Goal: Task Accomplishment & Management: Complete application form

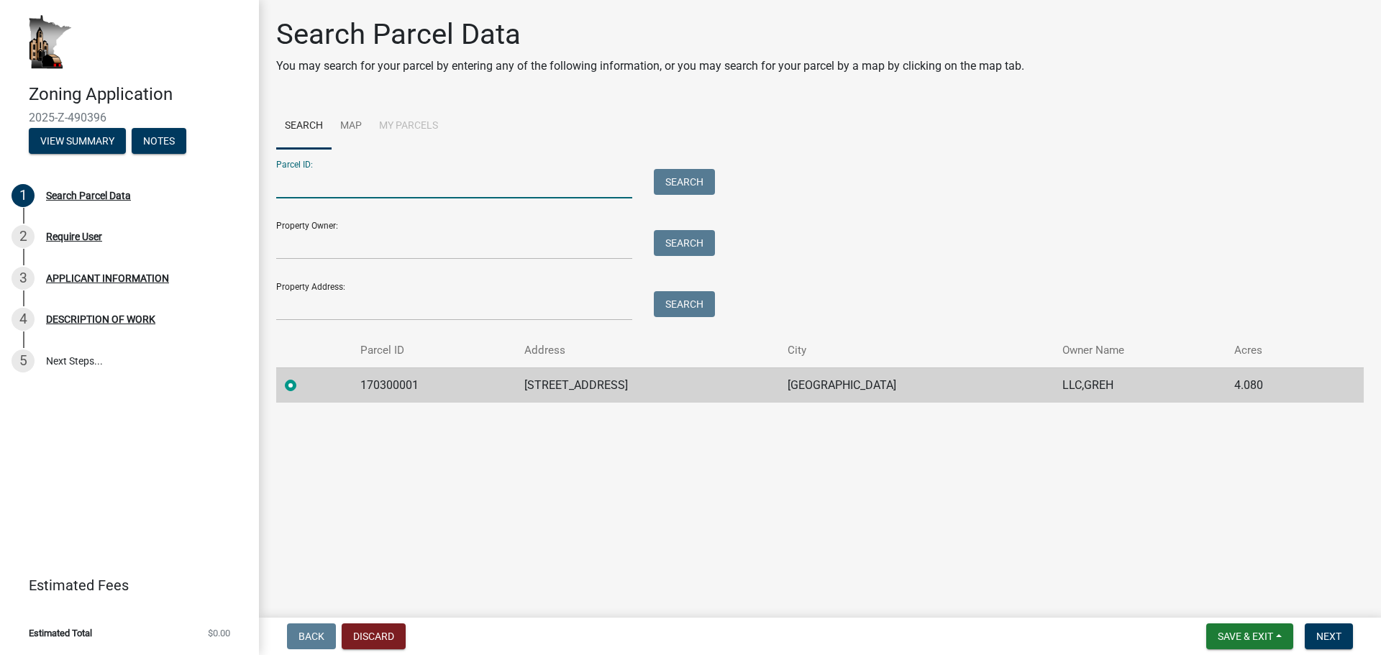
click at [352, 191] on input "Parcel ID:" at bounding box center [454, 183] width 356 height 29
click at [400, 237] on input "Property Owner:" at bounding box center [454, 244] width 356 height 29
click at [322, 240] on input "Property Owner:" at bounding box center [454, 244] width 356 height 29
type input "R"
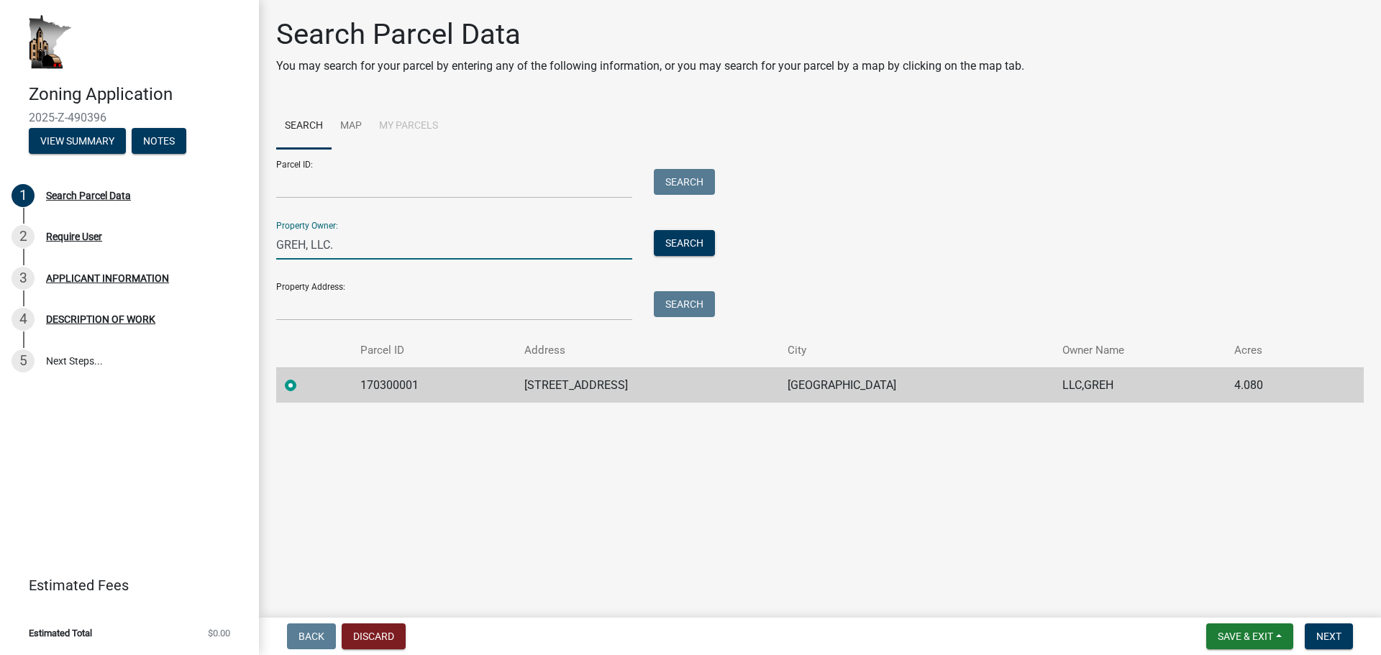
type input "GREH, LLC."
click at [345, 189] on input "Parcel ID:" at bounding box center [454, 183] width 356 height 29
type input "7"
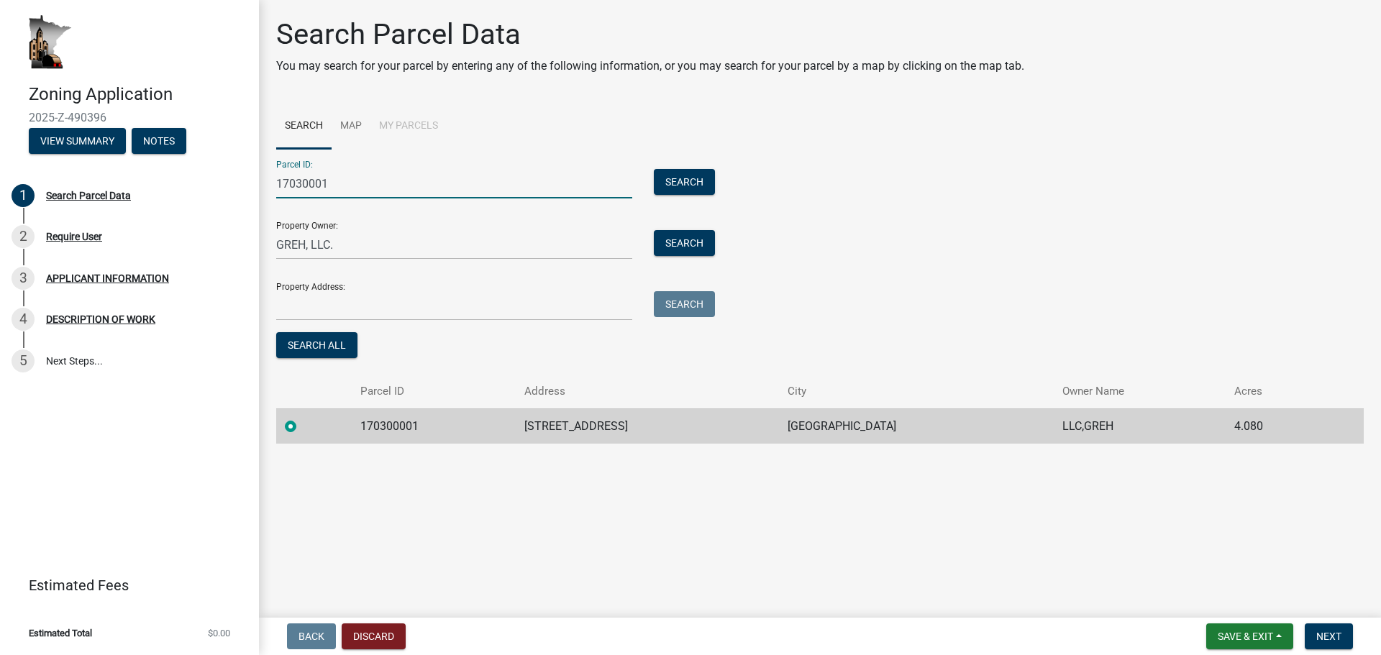
type input "17030001"
drag, startPoint x: 366, startPoint y: 428, endPoint x: 424, endPoint y: 431, distance: 58.3
click at [424, 431] on td "170300001" at bounding box center [434, 426] width 165 height 35
copy td "170300001"
drag, startPoint x: 356, startPoint y: 180, endPoint x: 271, endPoint y: 180, distance: 84.9
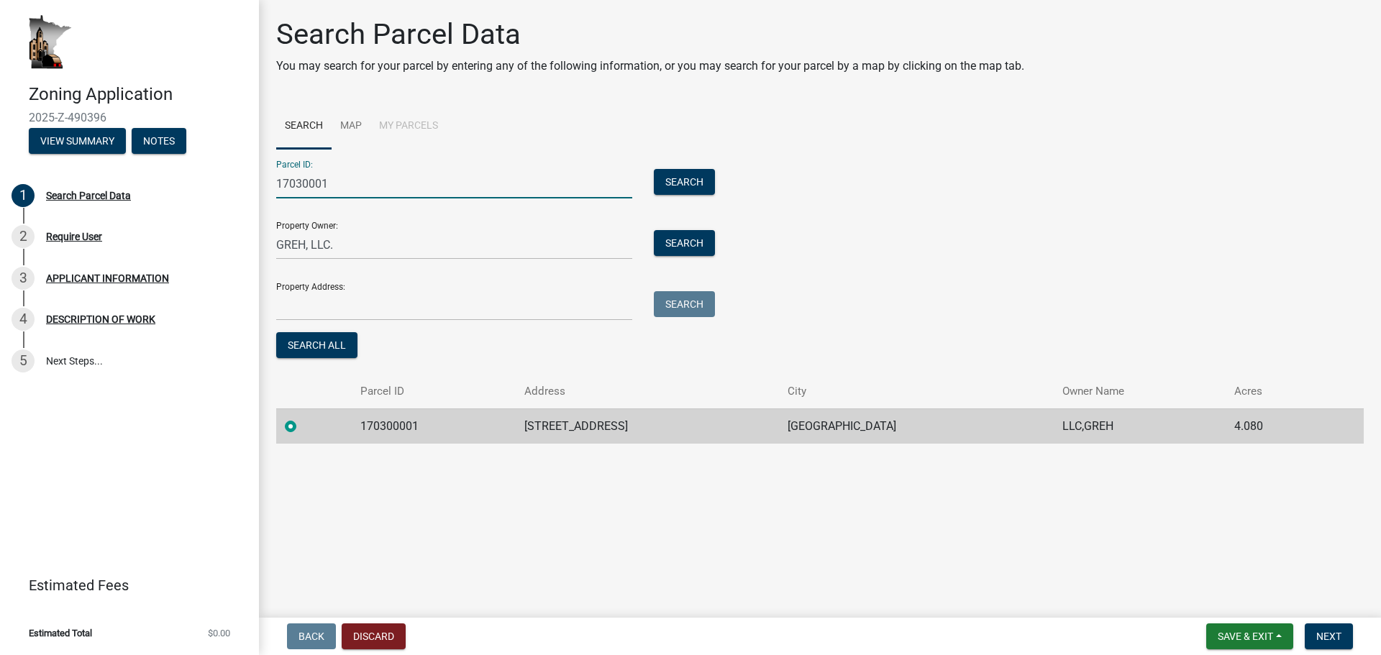
click at [271, 180] on div "17030001" at bounding box center [454, 183] width 378 height 29
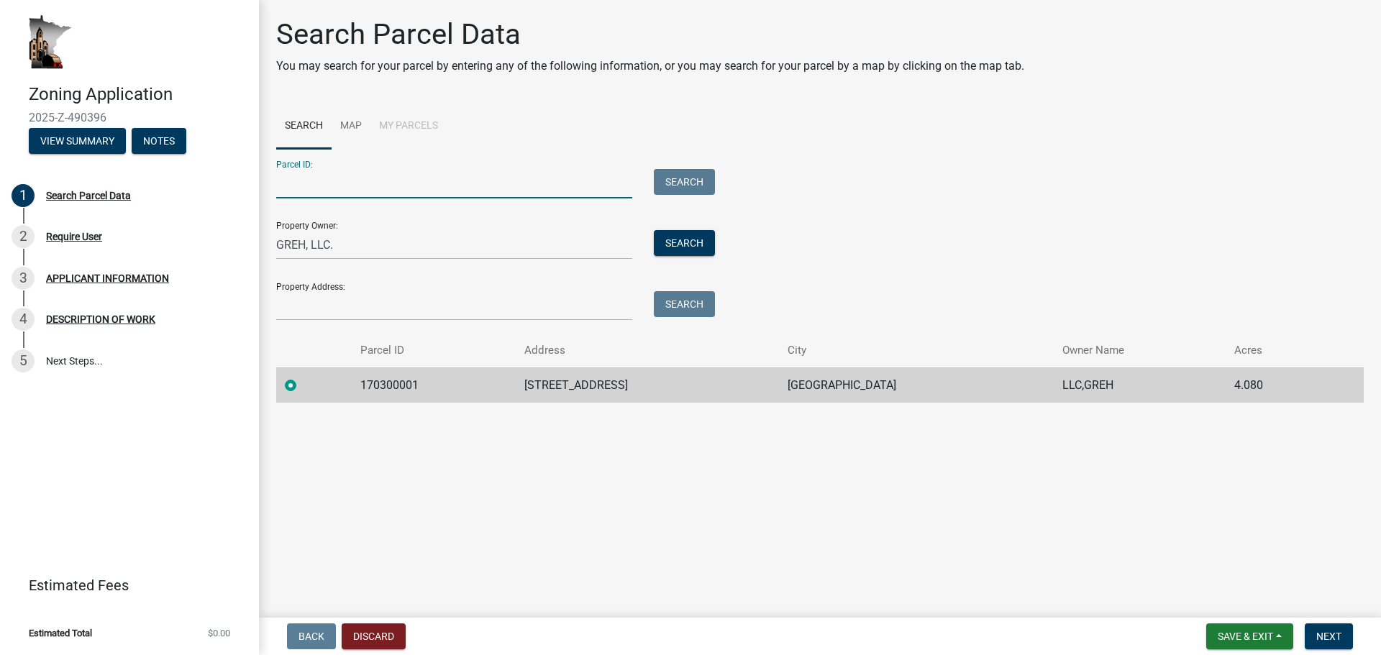
click at [324, 187] on input "Parcel ID:" at bounding box center [454, 183] width 356 height 29
paste input "170300001"
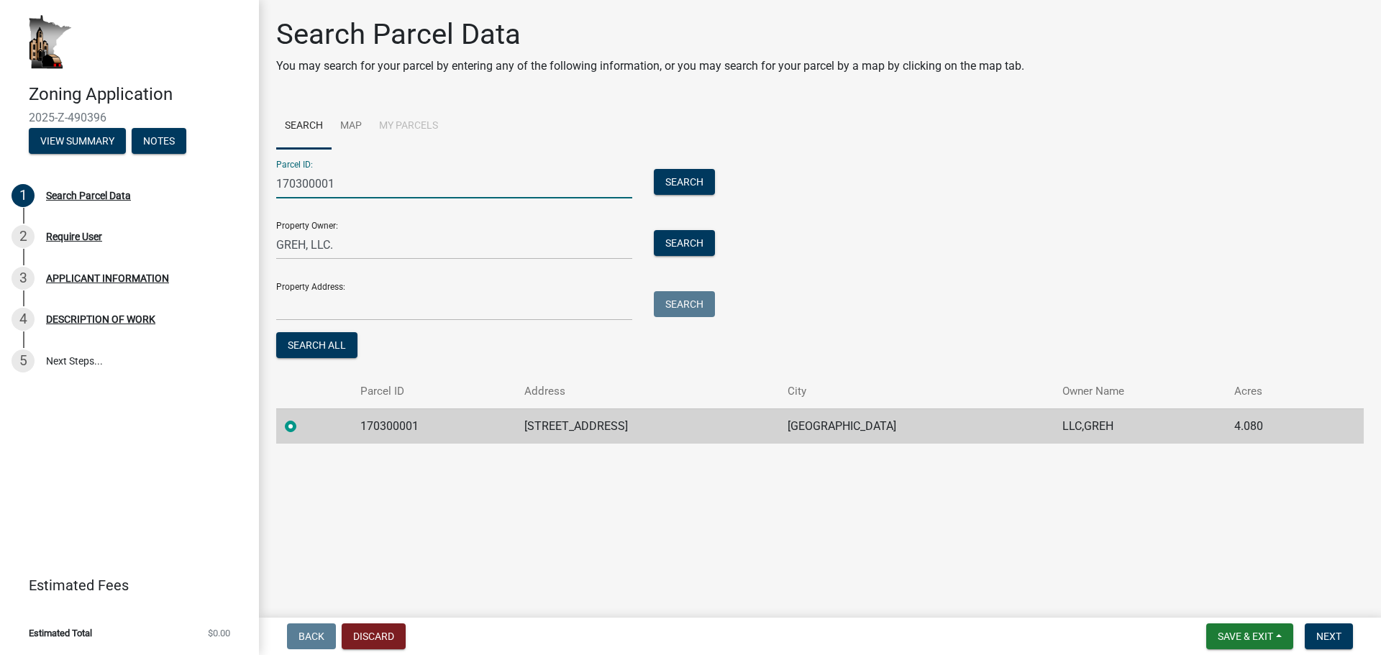
type input "170300001"
click at [324, 288] on div "Property Address: Search" at bounding box center [492, 296] width 432 height 50
click at [327, 294] on input "Property Address:" at bounding box center [454, 305] width 356 height 29
click at [412, 436] on td "170300001" at bounding box center [434, 426] width 165 height 35
click at [407, 432] on td "170300001" at bounding box center [434, 426] width 165 height 35
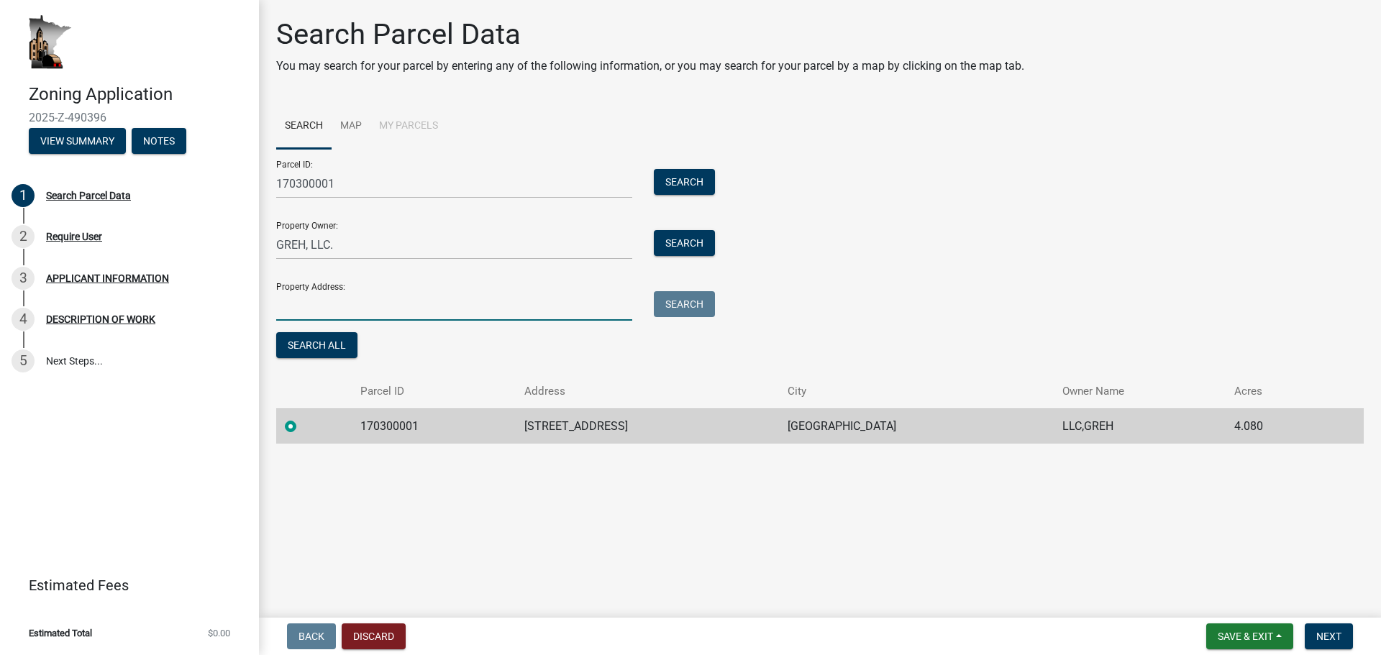
click at [345, 308] on input "Property Address:" at bounding box center [454, 305] width 356 height 29
type input "[STREET_ADDRESS]"
click at [1320, 638] on span "Next" at bounding box center [1329, 637] width 25 height 12
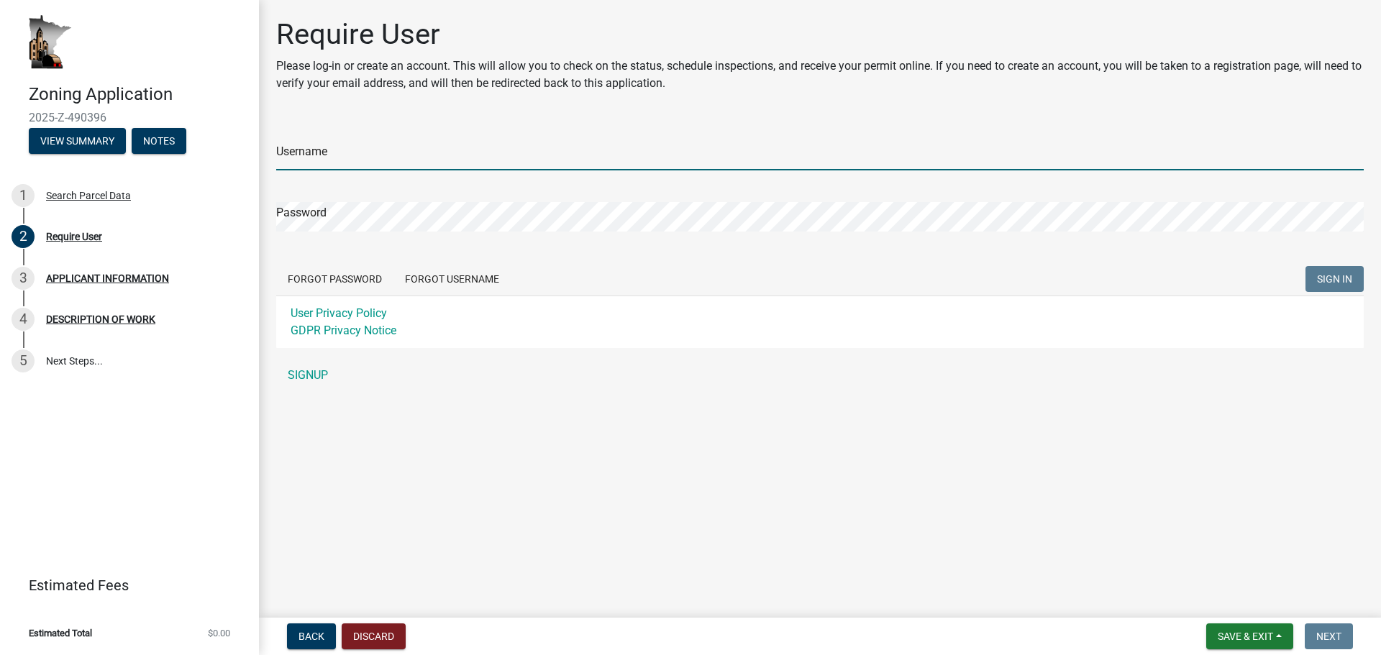
click at [358, 155] on input "Username" at bounding box center [820, 155] width 1088 height 29
click at [311, 374] on div "Username Password Forgot Password Forgot Username SIGN IN User Privacy Policy G…" at bounding box center [820, 255] width 1088 height 269
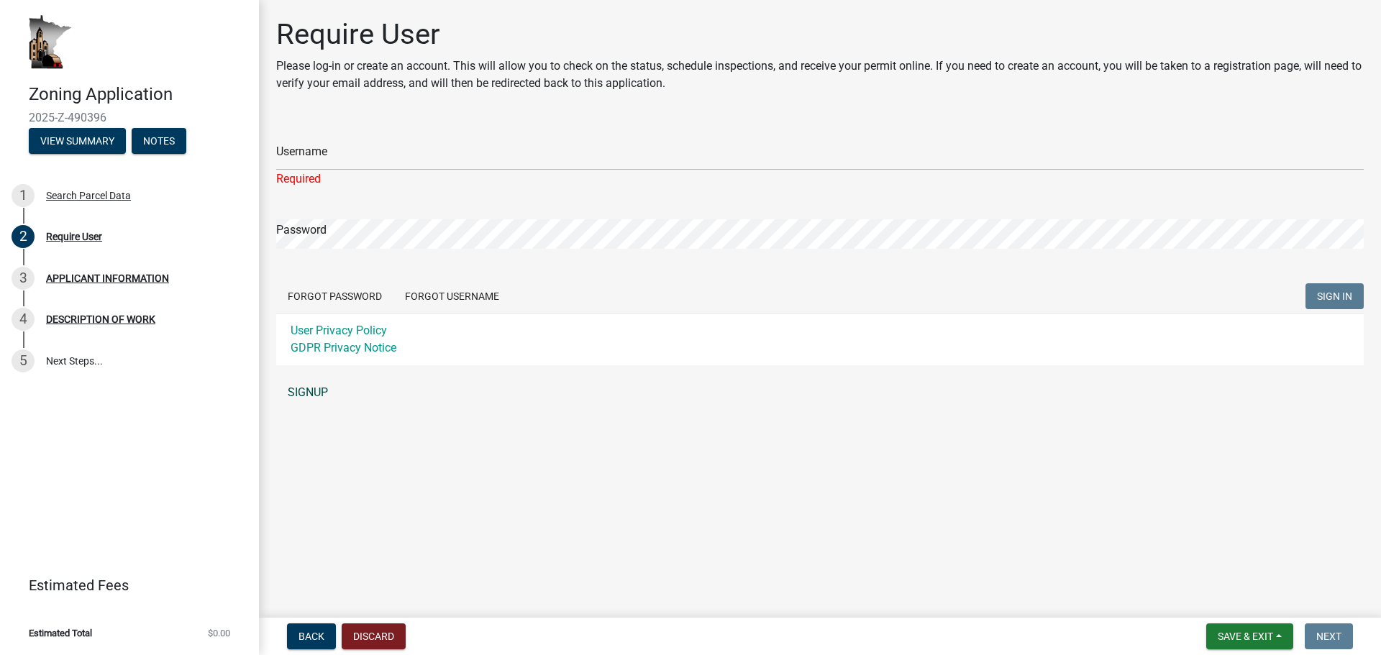
click at [326, 385] on link "SIGNUP" at bounding box center [820, 392] width 1088 height 29
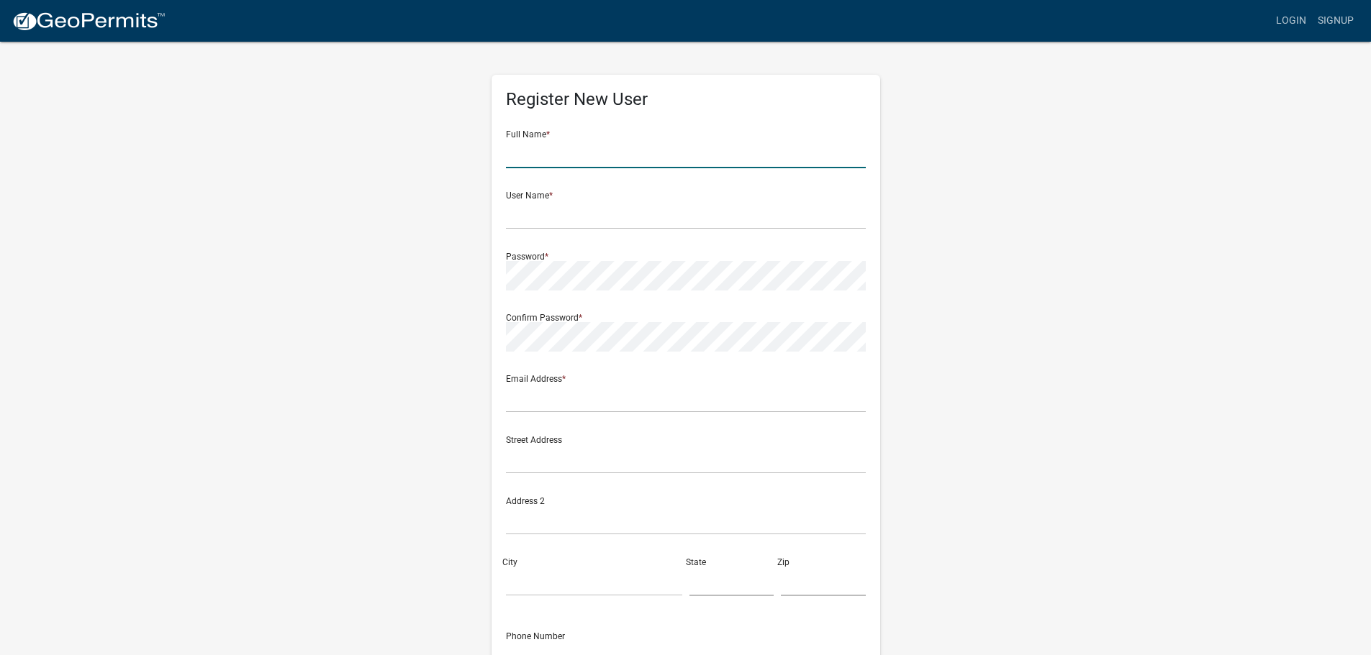
click at [589, 145] on input "text" at bounding box center [686, 153] width 360 height 29
type input "[PERSON_NAME]"
type input "g"
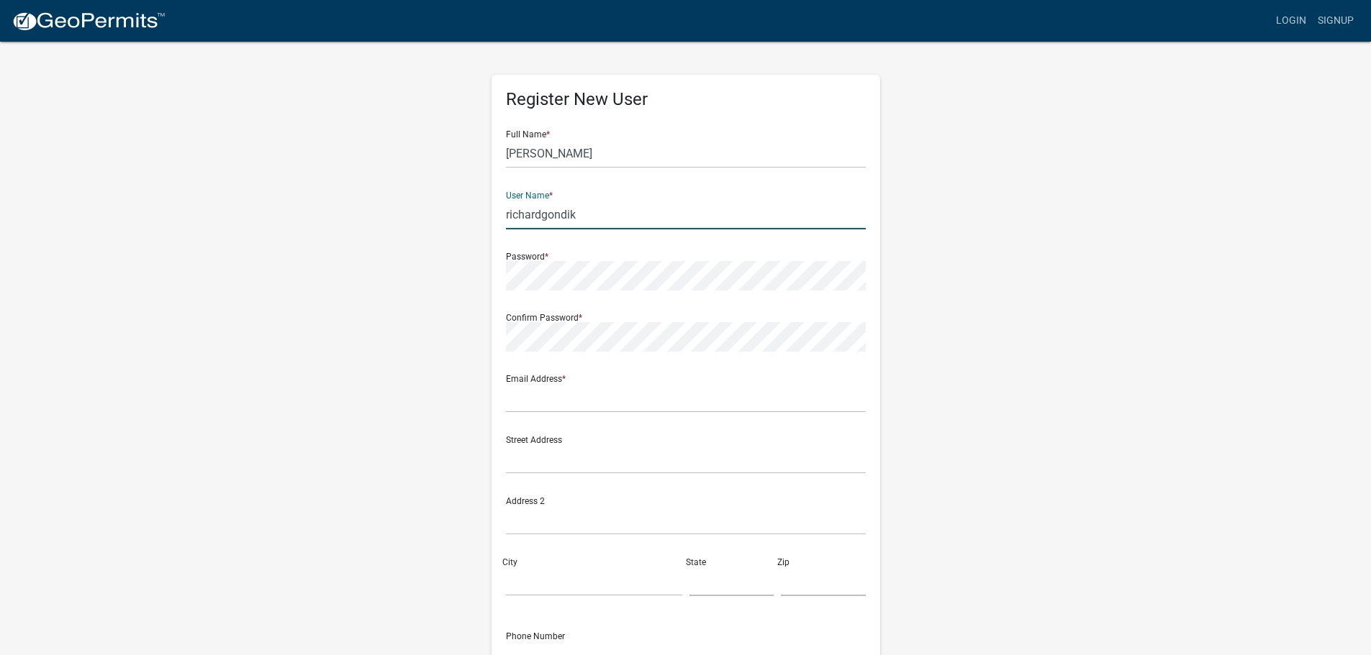
type input "richardgondik"
click at [544, 402] on input "text" at bounding box center [686, 397] width 360 height 29
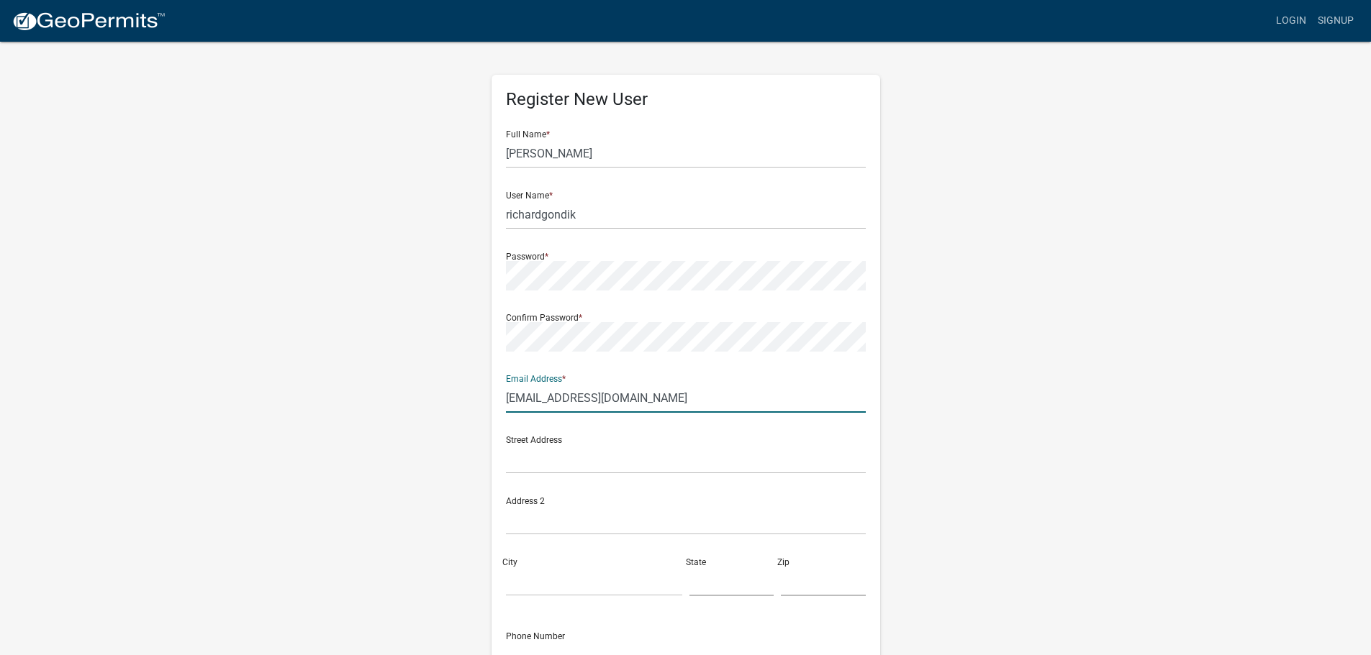
type input "[EMAIL_ADDRESS][DOMAIN_NAME]"
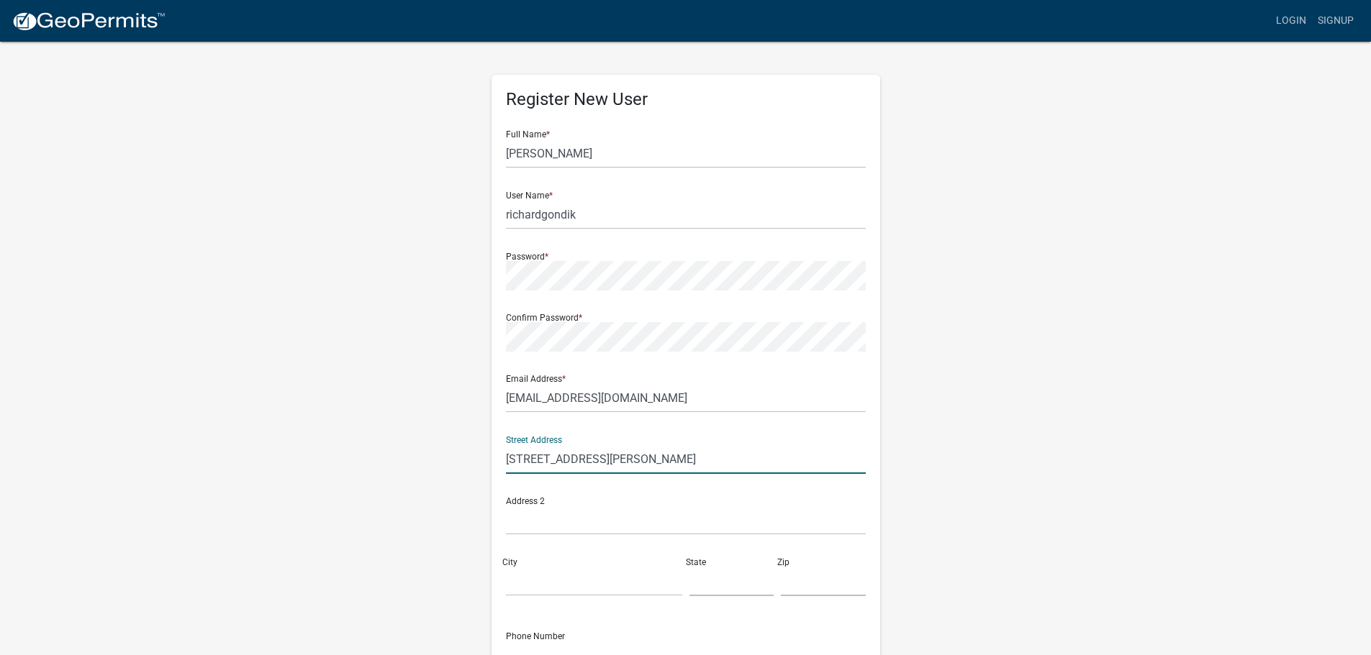
type input "[STREET_ADDRESS][PERSON_NAME]"
type input "Superior"
type input "[US_STATE]"
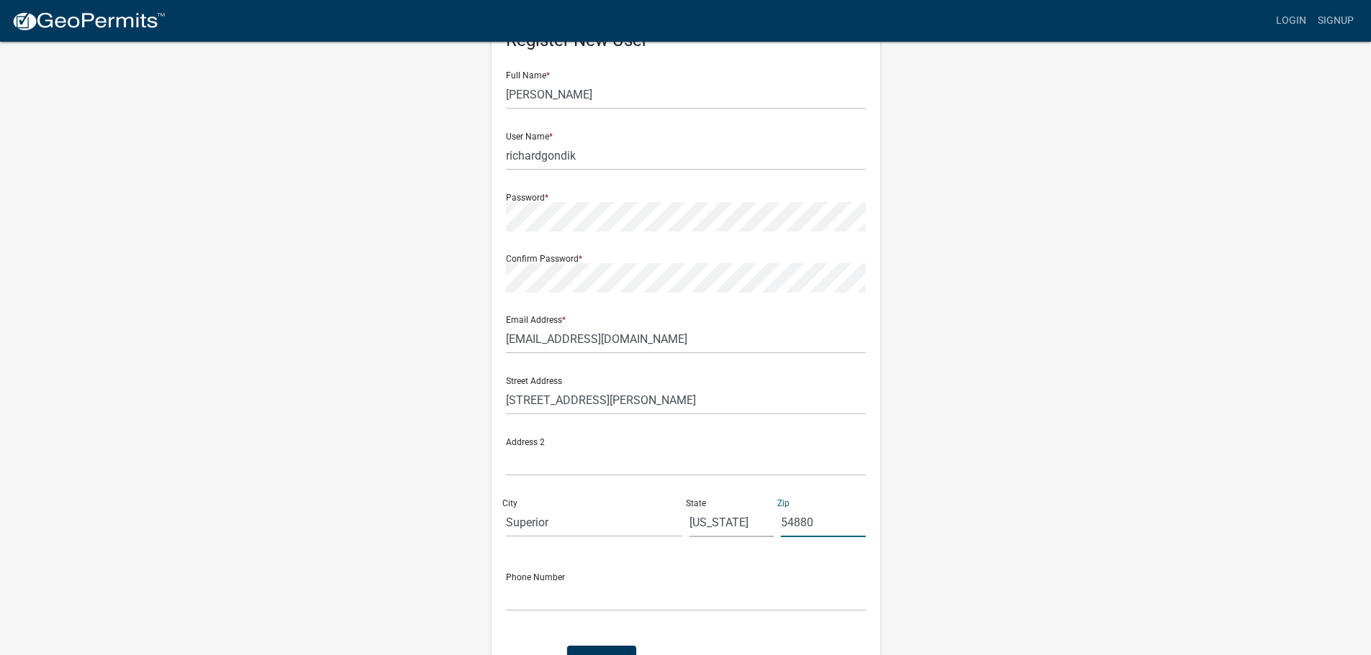
scroll to position [155, 0]
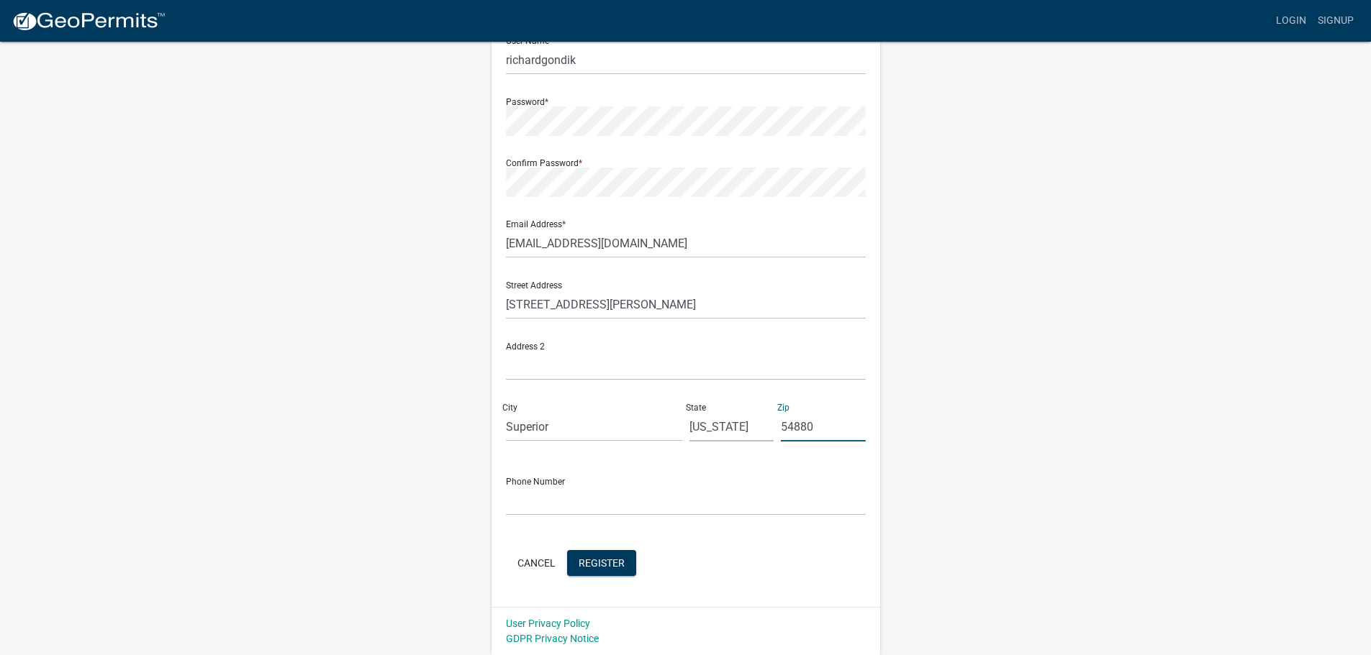
type input "54880"
click at [571, 506] on input "text" at bounding box center [686, 500] width 360 height 29
type input "7153953180"
click at [803, 536] on form "Full Name * [PERSON_NAME] User Name * richardgondik Password * Confirm Password…" at bounding box center [686, 272] width 360 height 616
click at [620, 563] on span "Register" at bounding box center [601, 563] width 46 height 12
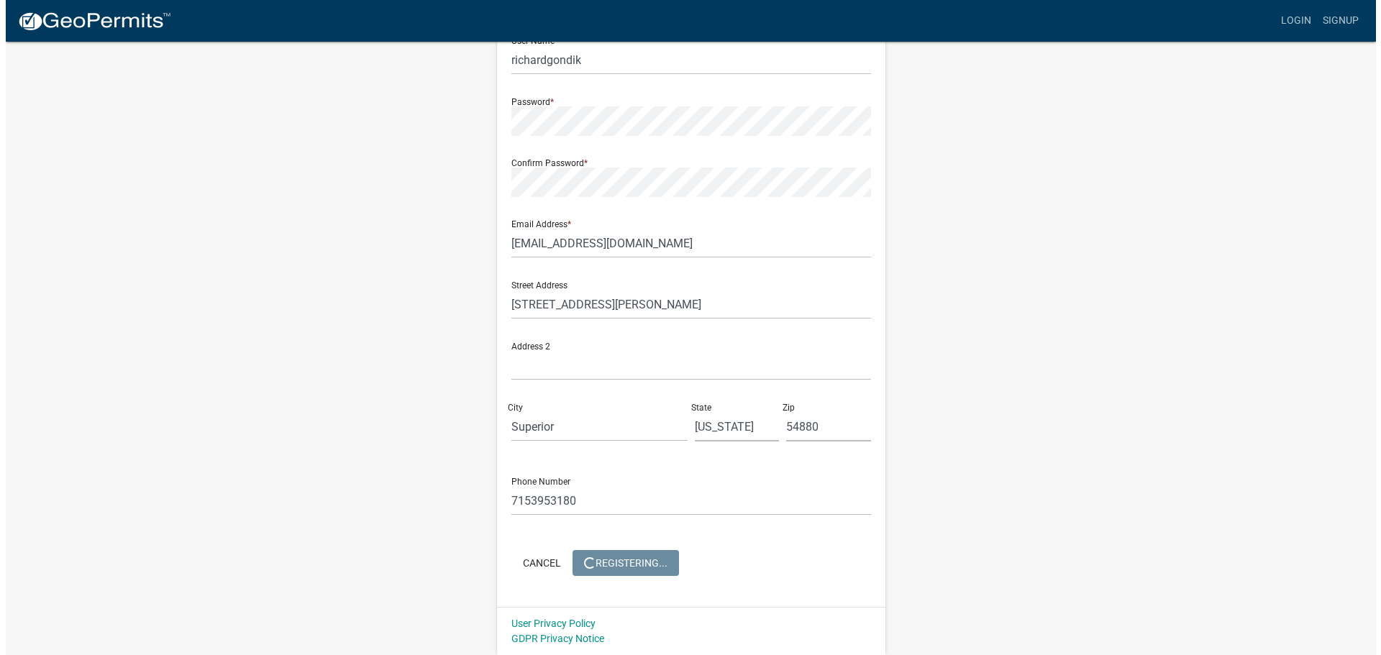
scroll to position [0, 0]
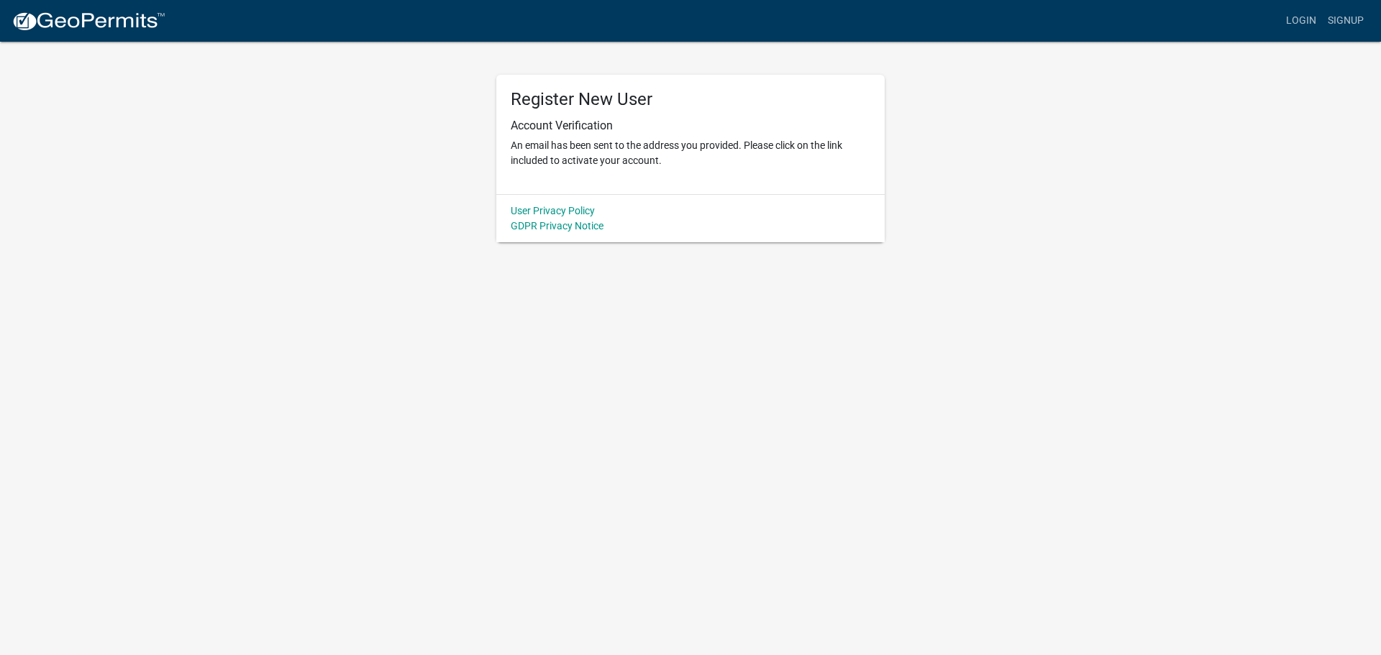
click at [1305, 177] on wm-register-view "more_horiz Login Signup Register New User Account Verification An email has bee…" at bounding box center [690, 121] width 1381 height 242
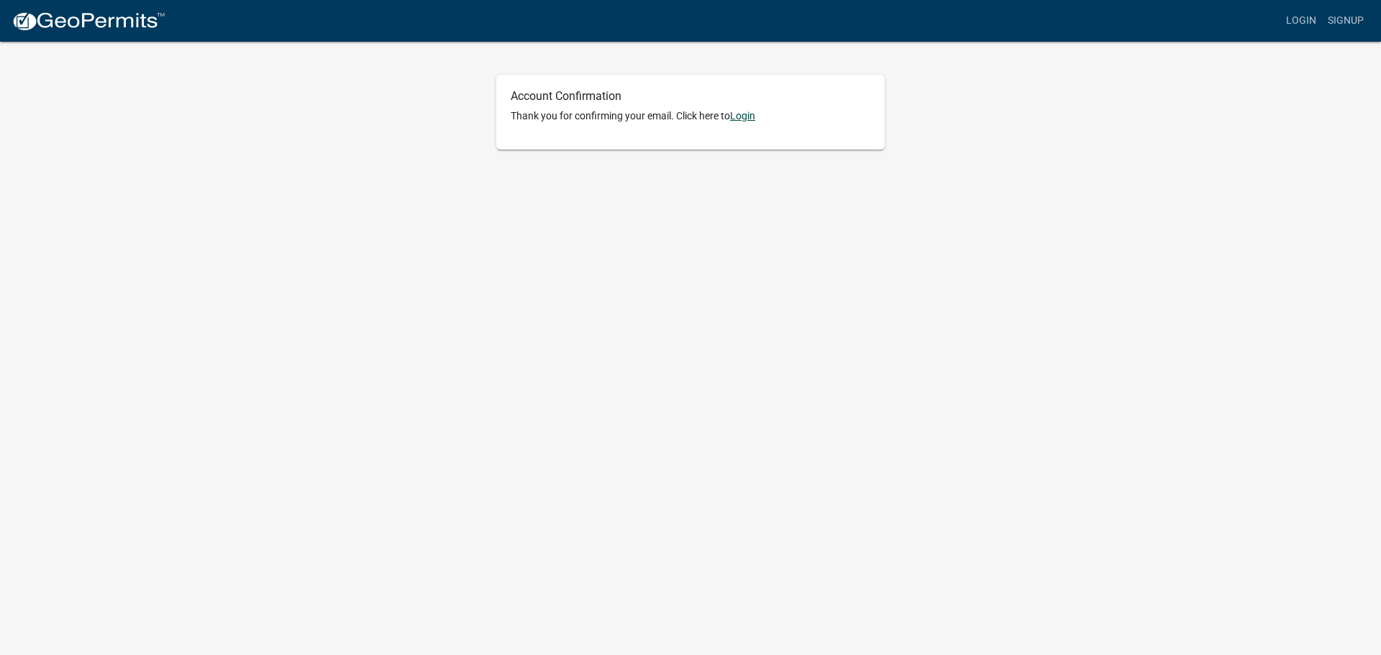
click at [747, 120] on link "Login" at bounding box center [742, 116] width 25 height 12
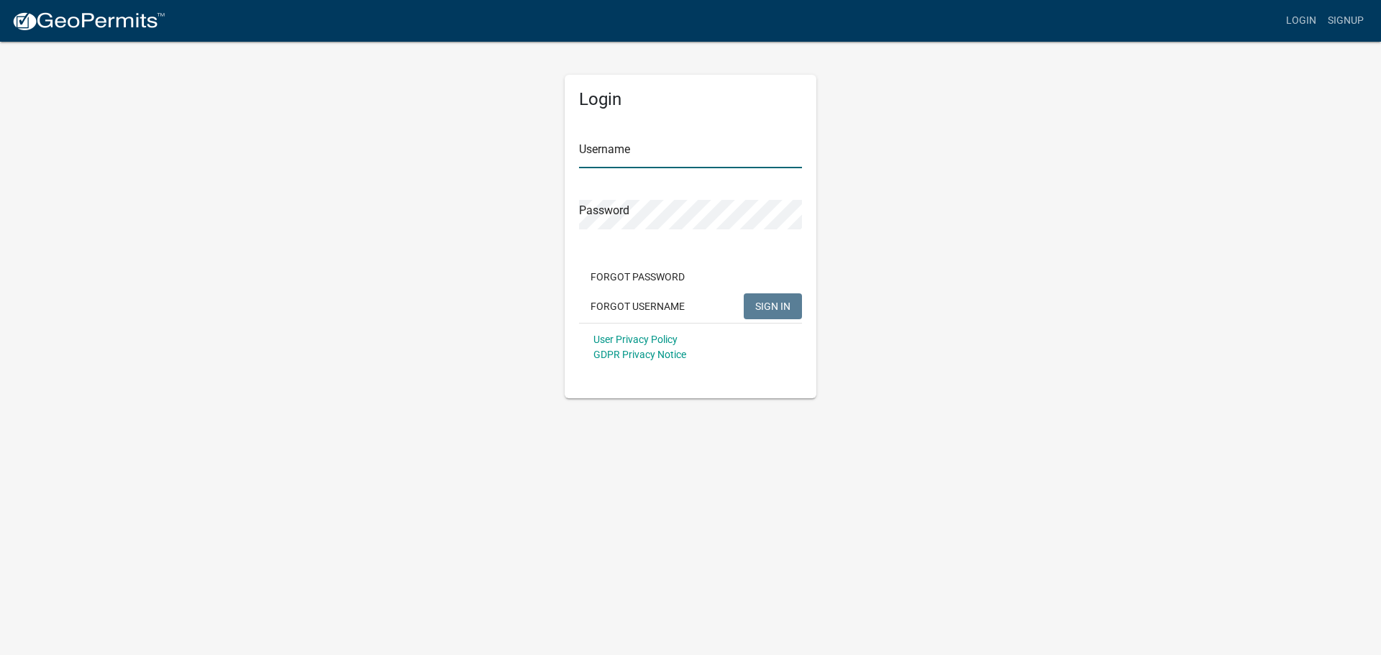
type input "richardgondik"
click at [624, 158] on input "richardgondik" at bounding box center [690, 153] width 223 height 29
click at [768, 307] on span "SIGN IN" at bounding box center [772, 306] width 35 height 12
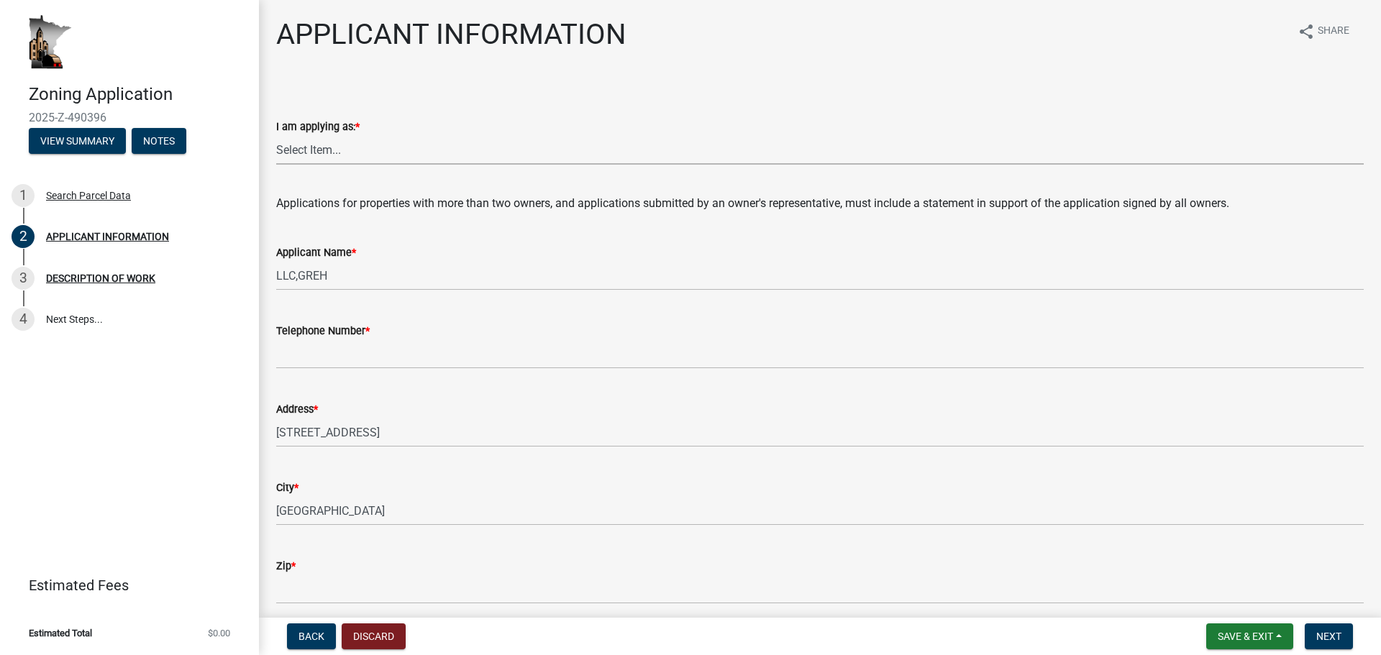
click at [341, 154] on select "Select Item... The sole owner of the property A co-owner of the property with o…" at bounding box center [820, 149] width 1088 height 29
click at [276, 135] on select "Select Item... The sole owner of the property A co-owner of the property with o…" at bounding box center [820, 149] width 1088 height 29
select select "884de254-84a4-4256-8abe-0e7e5fcf6e66"
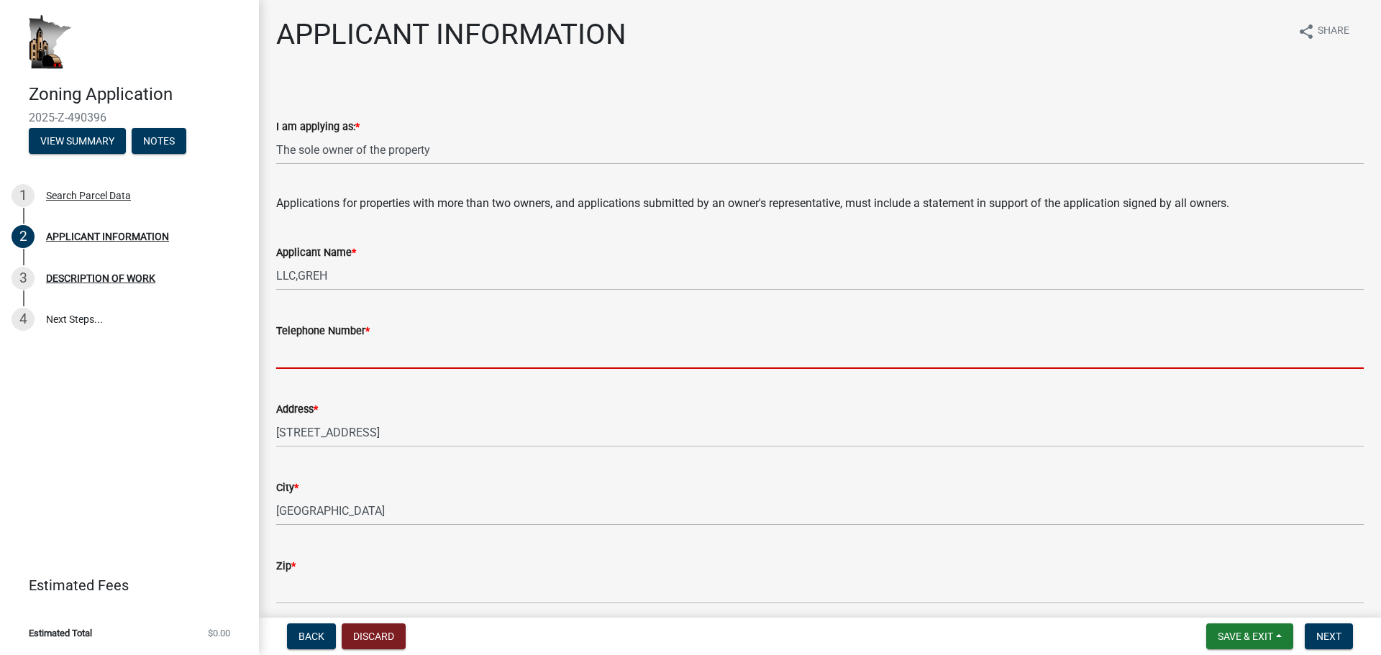
click at [360, 352] on input "Telephone Number *" at bounding box center [820, 354] width 1088 height 29
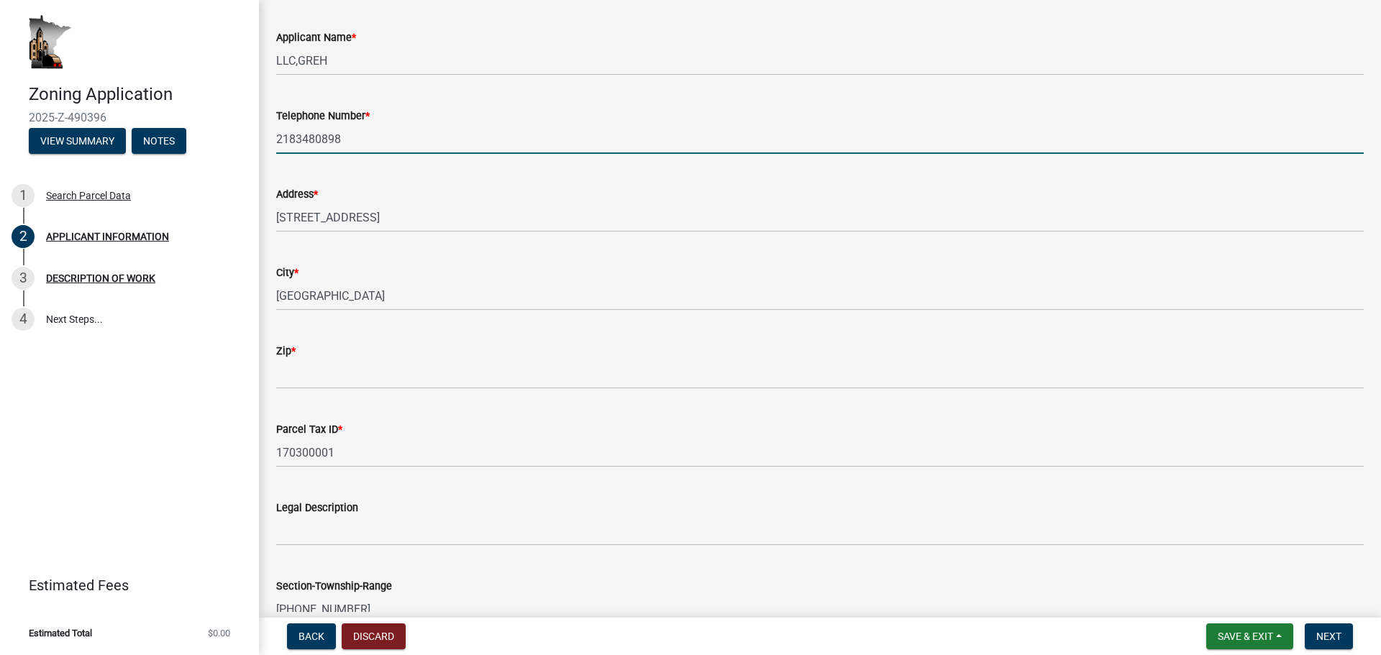
scroll to position [216, 0]
type input "2183480898"
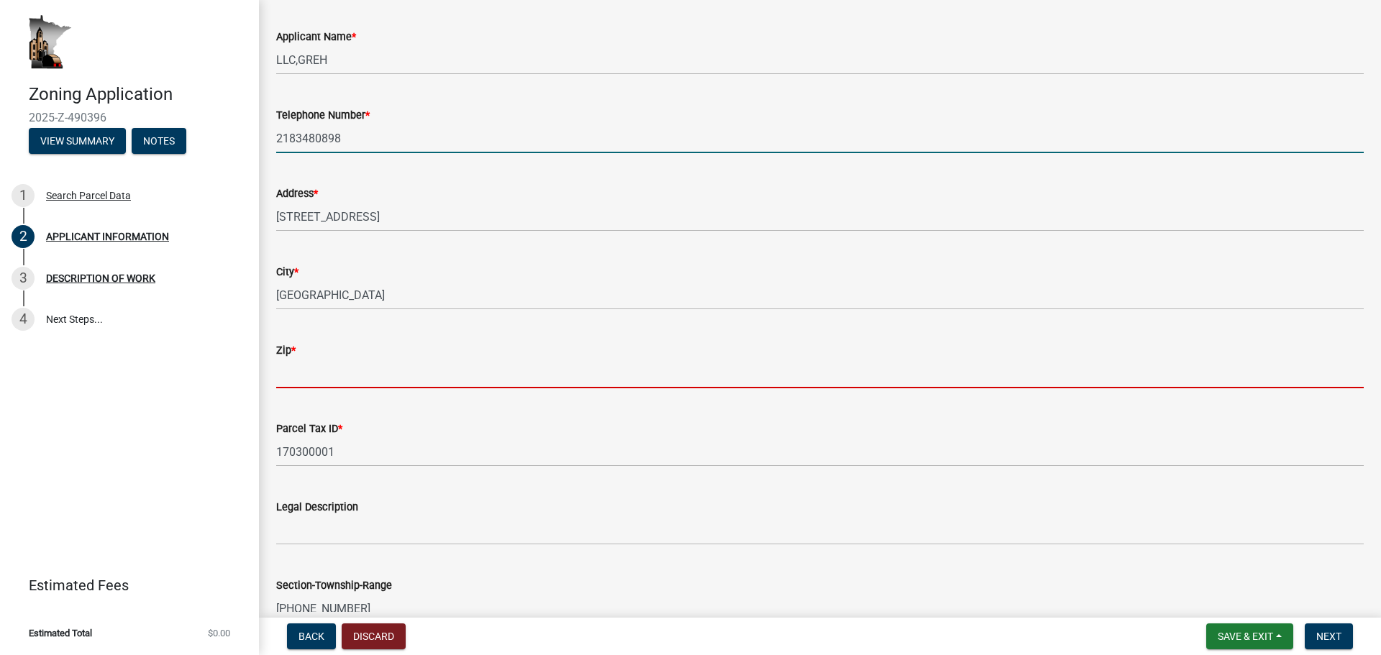
click at [307, 370] on input "Zip *" at bounding box center [820, 373] width 1088 height 29
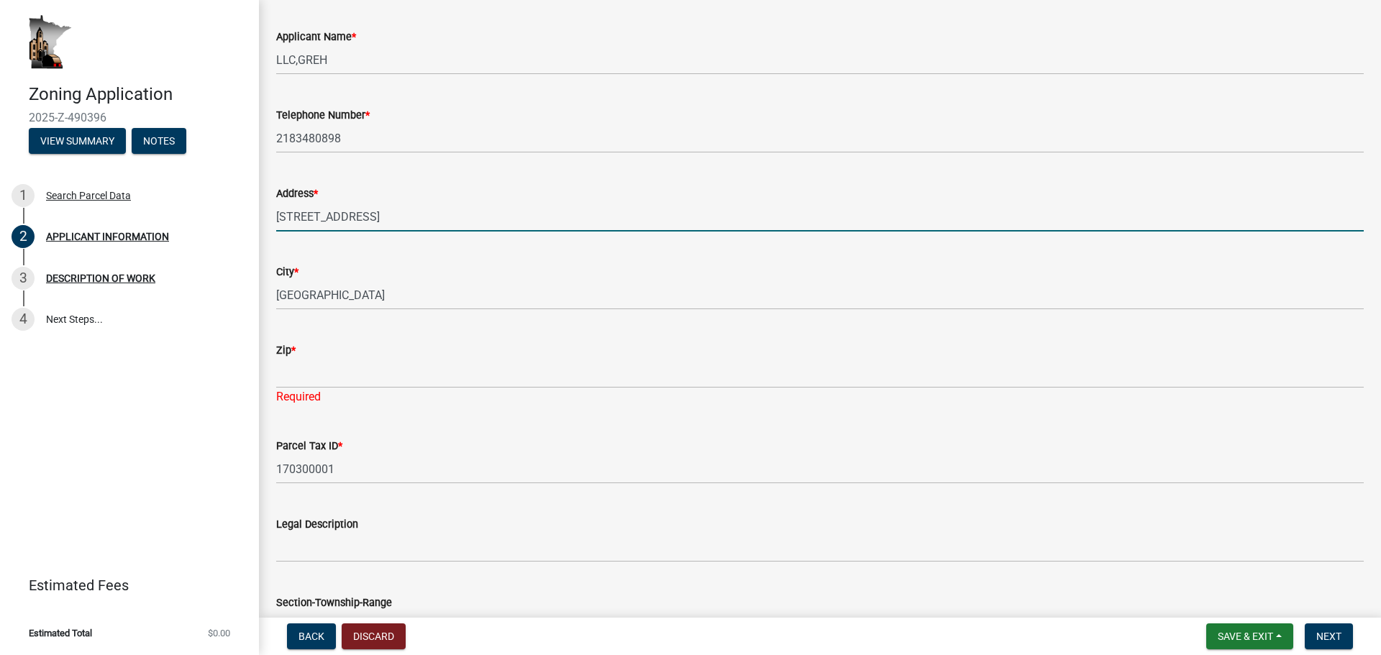
drag, startPoint x: 418, startPoint y: 219, endPoint x: 274, endPoint y: 219, distance: 143.9
click at [274, 219] on div "Address * 10790 E TWIN RIDGE RD" at bounding box center [819, 198] width 1109 height 67
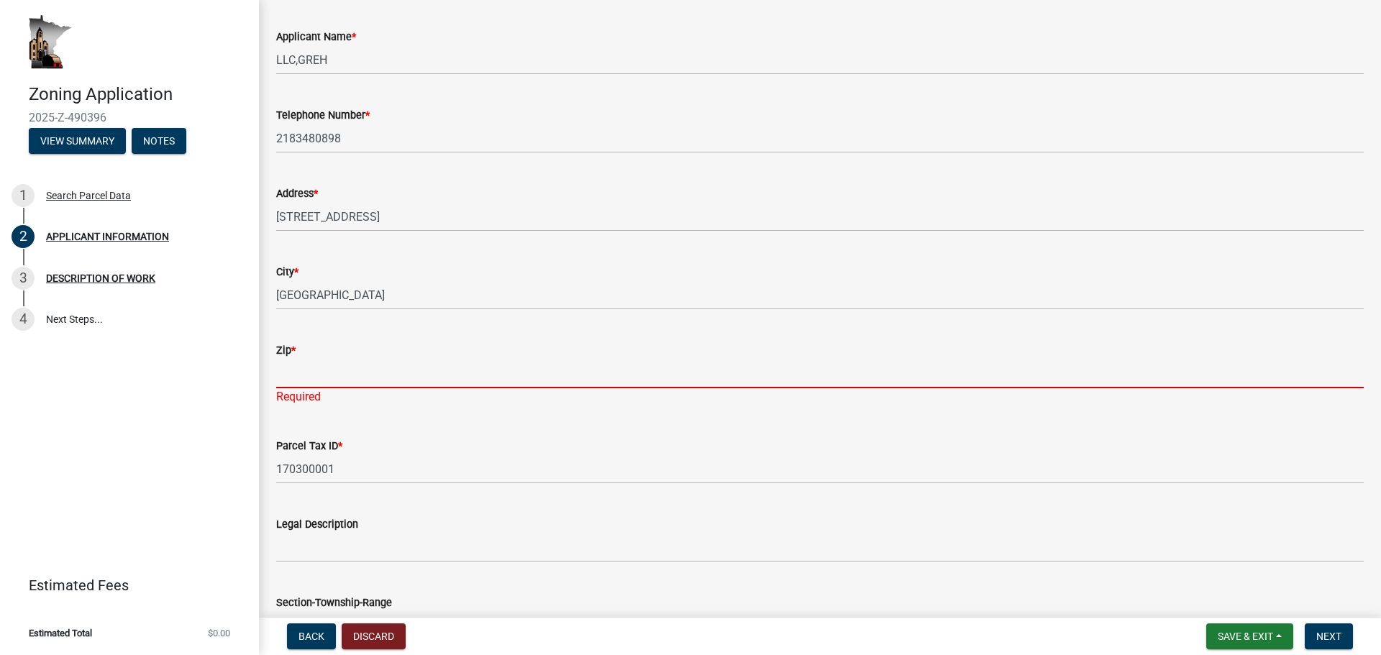
click at [330, 368] on input "Zip *" at bounding box center [820, 373] width 1088 height 29
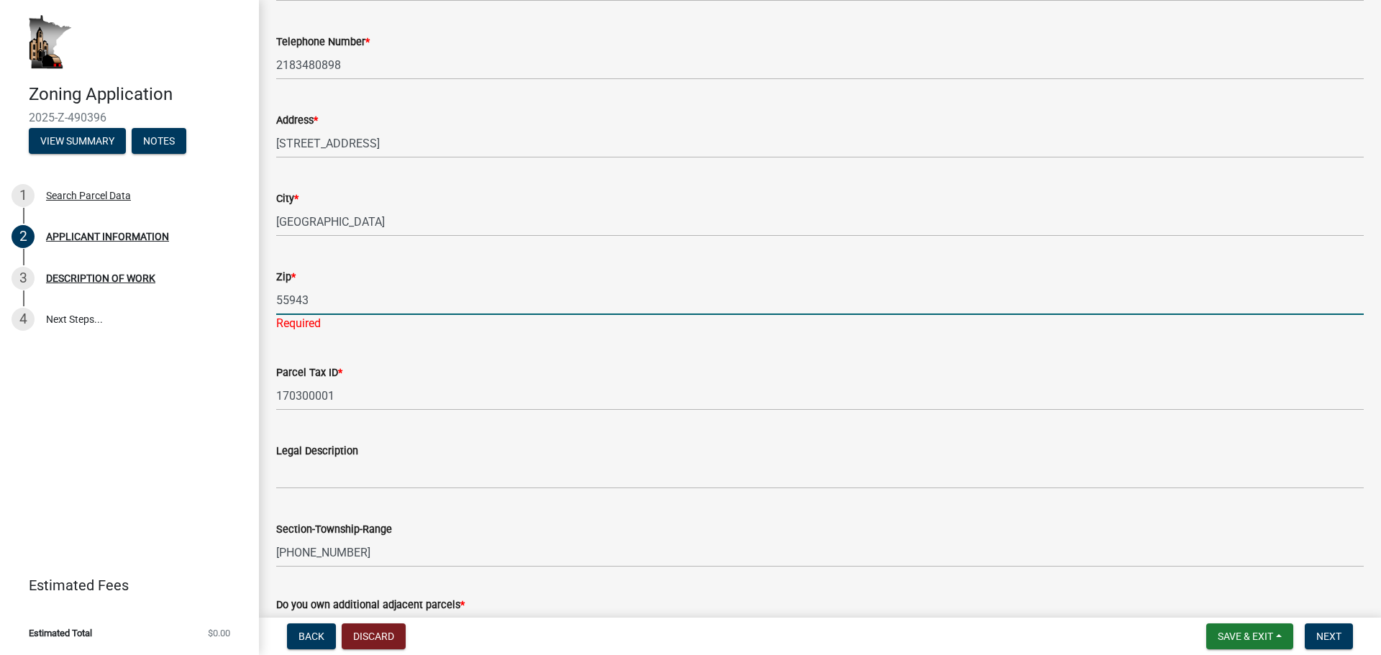
scroll to position [360, 0]
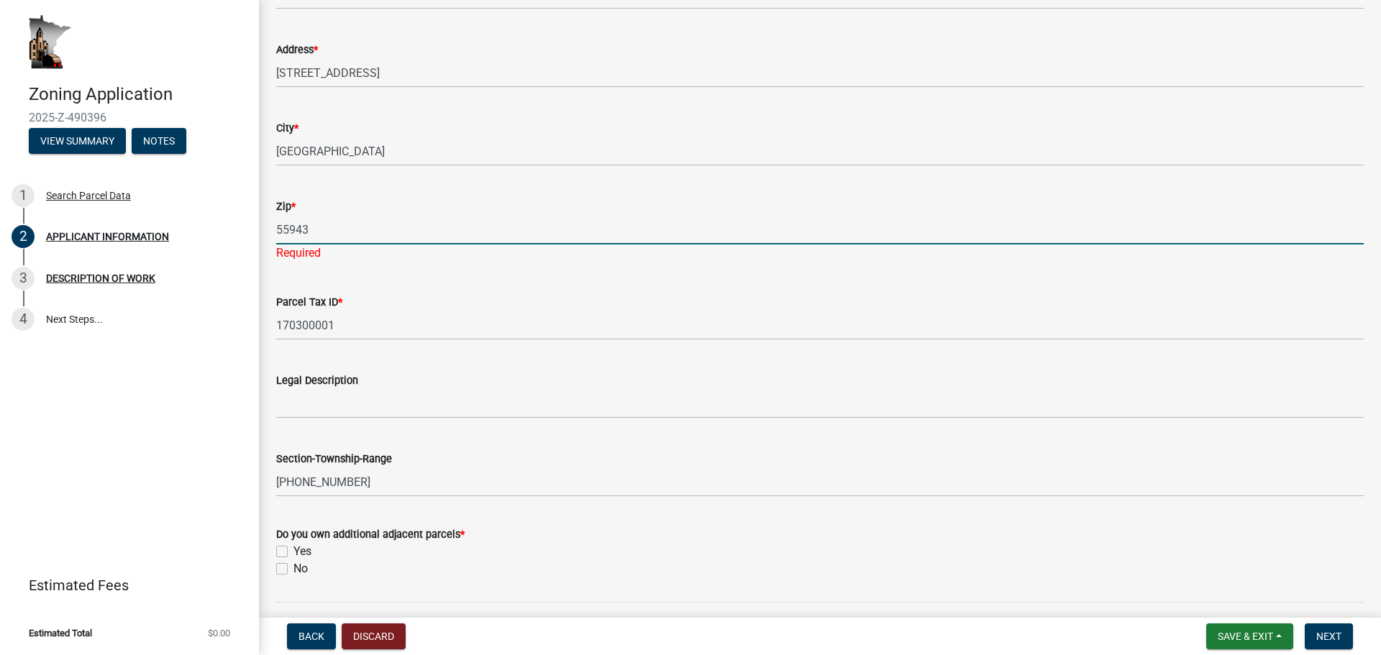
type input "55943"
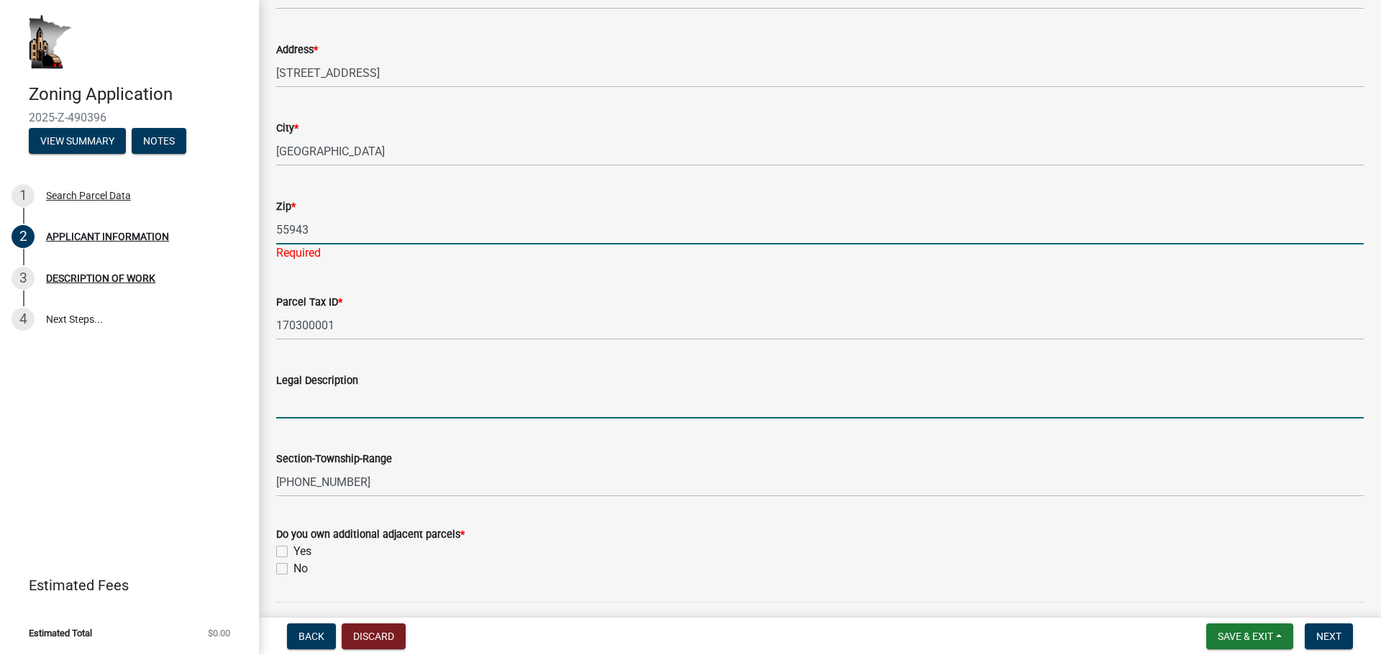
click at [304, 401] on input "Legal Description" at bounding box center [820, 403] width 1088 height 29
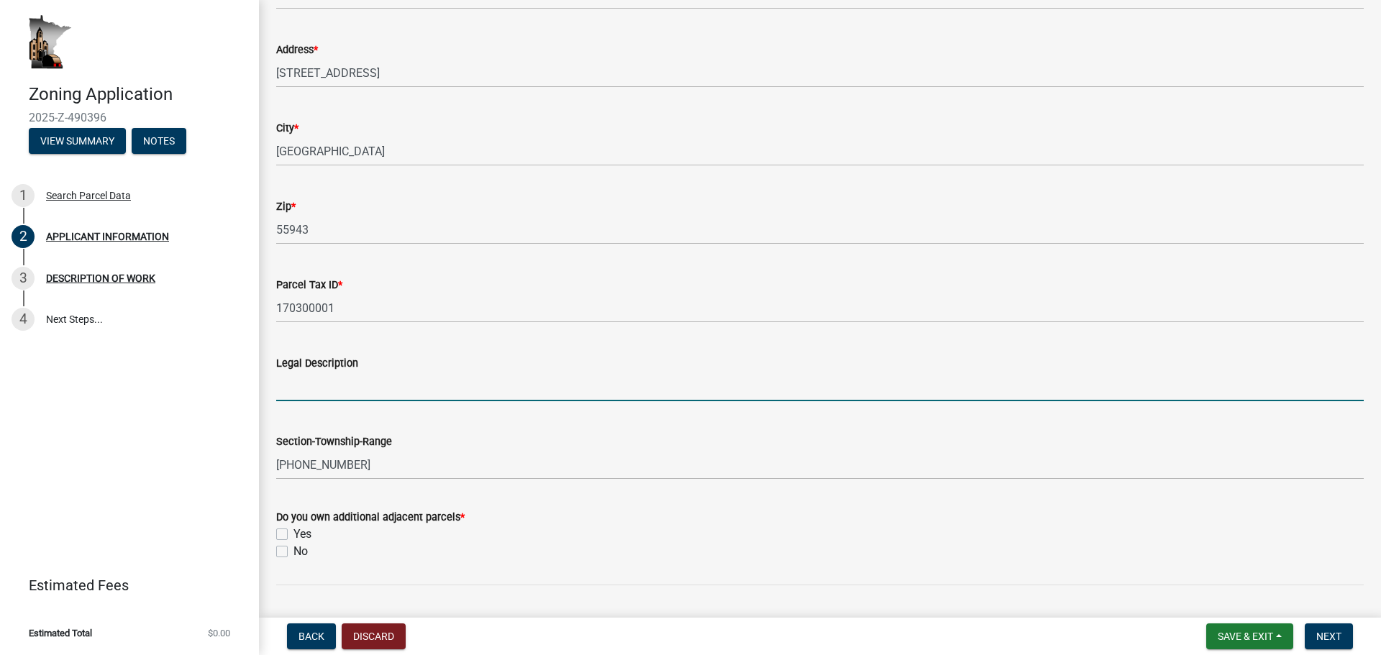
scroll to position [576, 0]
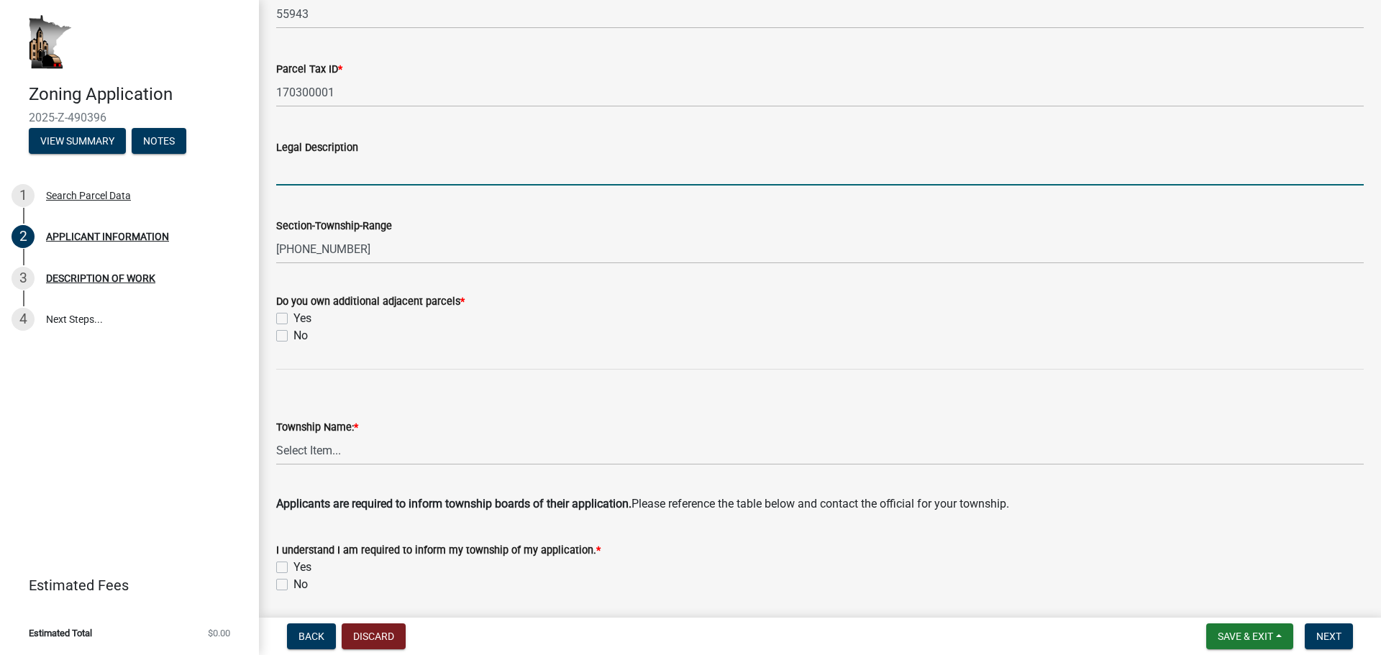
click at [294, 317] on label "Yes" at bounding box center [303, 318] width 18 height 17
click at [294, 317] on input "Yes" at bounding box center [298, 314] width 9 height 9
checkbox input "true"
checkbox input "false"
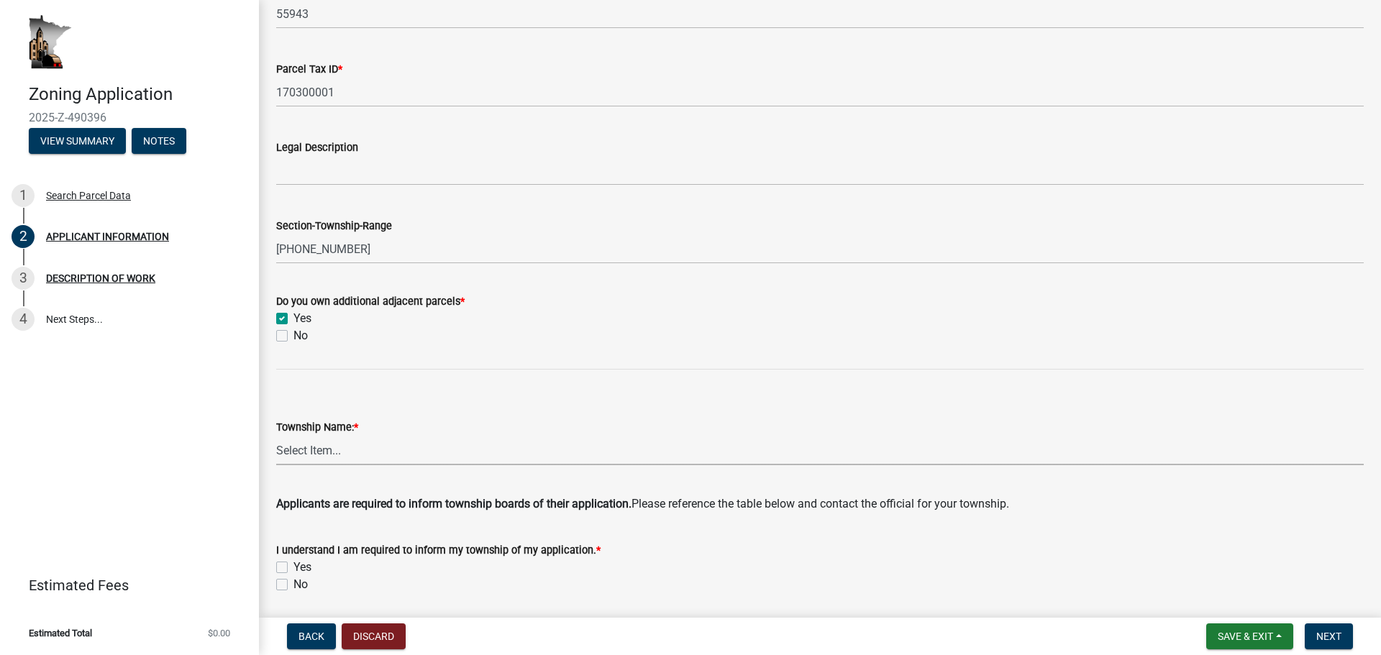
click at [353, 447] on select "Select Item... Black Hammer Brownsville Caledonia Crooked Creek Hokah Houston J…" at bounding box center [820, 450] width 1088 height 29
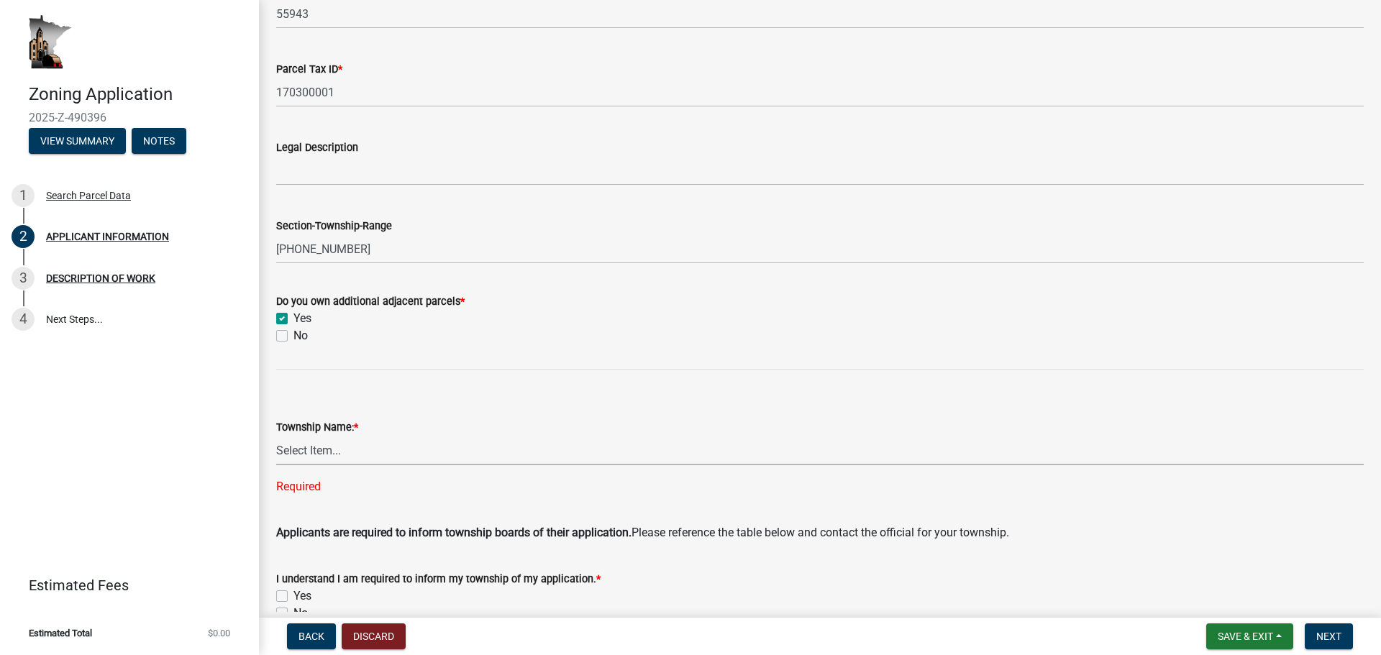
click at [329, 465] on div "Township Name: * Select Item... Black Hammer Brownsville Caledonia Crooked Cree…" at bounding box center [820, 438] width 1088 height 114
click at [335, 455] on select "Select Item... Black Hammer Brownsville Caledonia Crooked Creek Hokah Houston J…" at bounding box center [820, 450] width 1088 height 29
click at [276, 436] on select "Select Item... Black Hammer Brownsville Caledonia Crooked Creek Hokah Houston J…" at bounding box center [820, 450] width 1088 height 29
select select "d14d1f4c-a28c-4eb0-8a73-cde11adbe8d4"
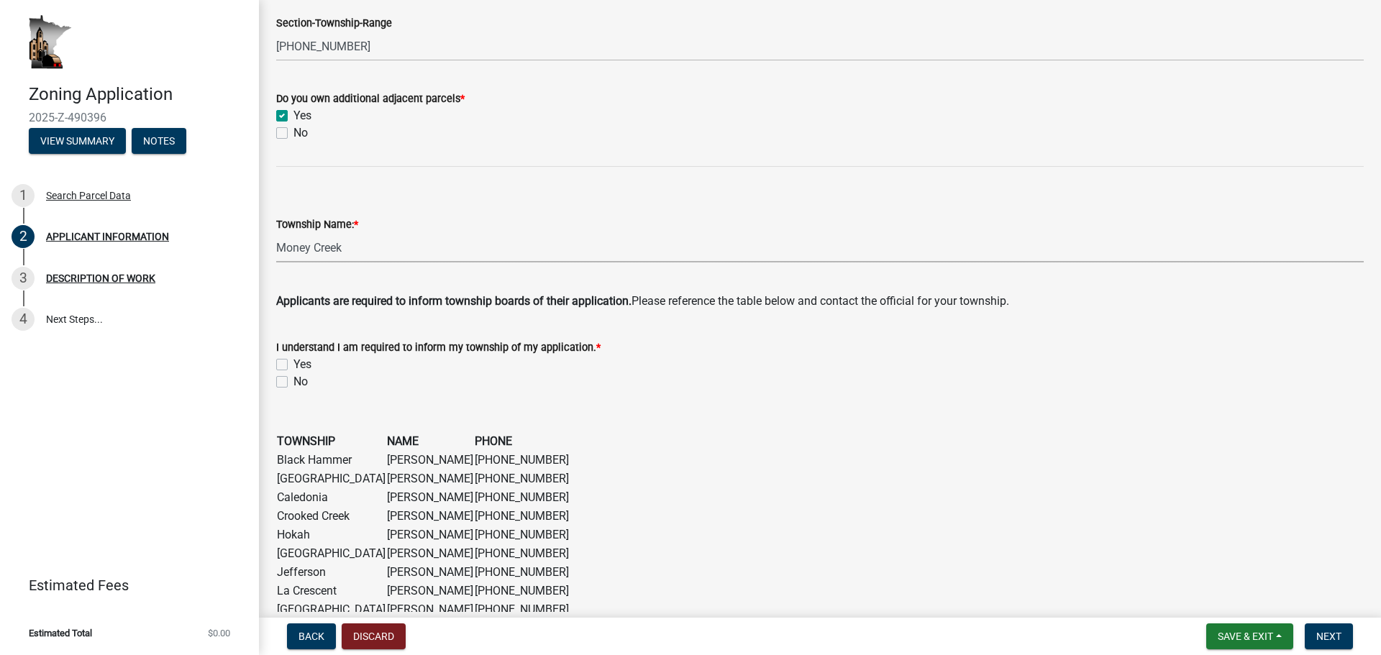
scroll to position [791, 0]
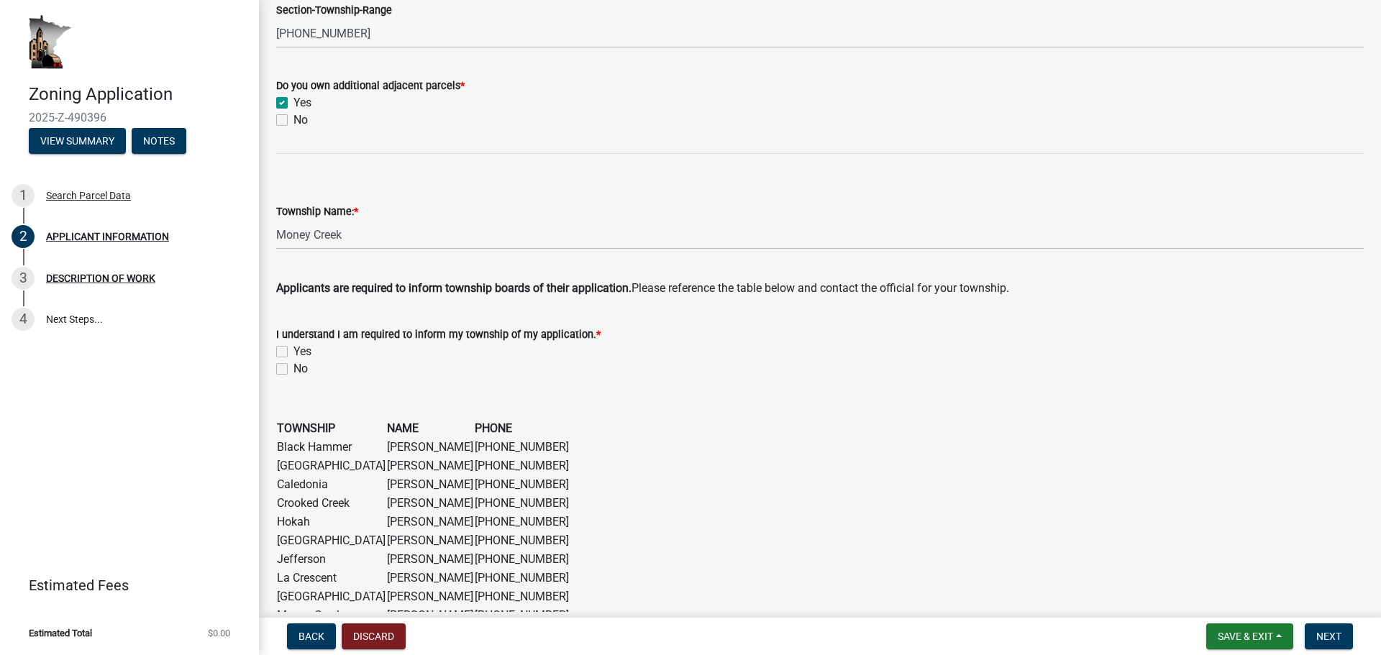
click at [294, 348] on label "Yes" at bounding box center [303, 351] width 18 height 17
click at [294, 348] on input "Yes" at bounding box center [298, 347] width 9 height 9
checkbox input "true"
checkbox input "false"
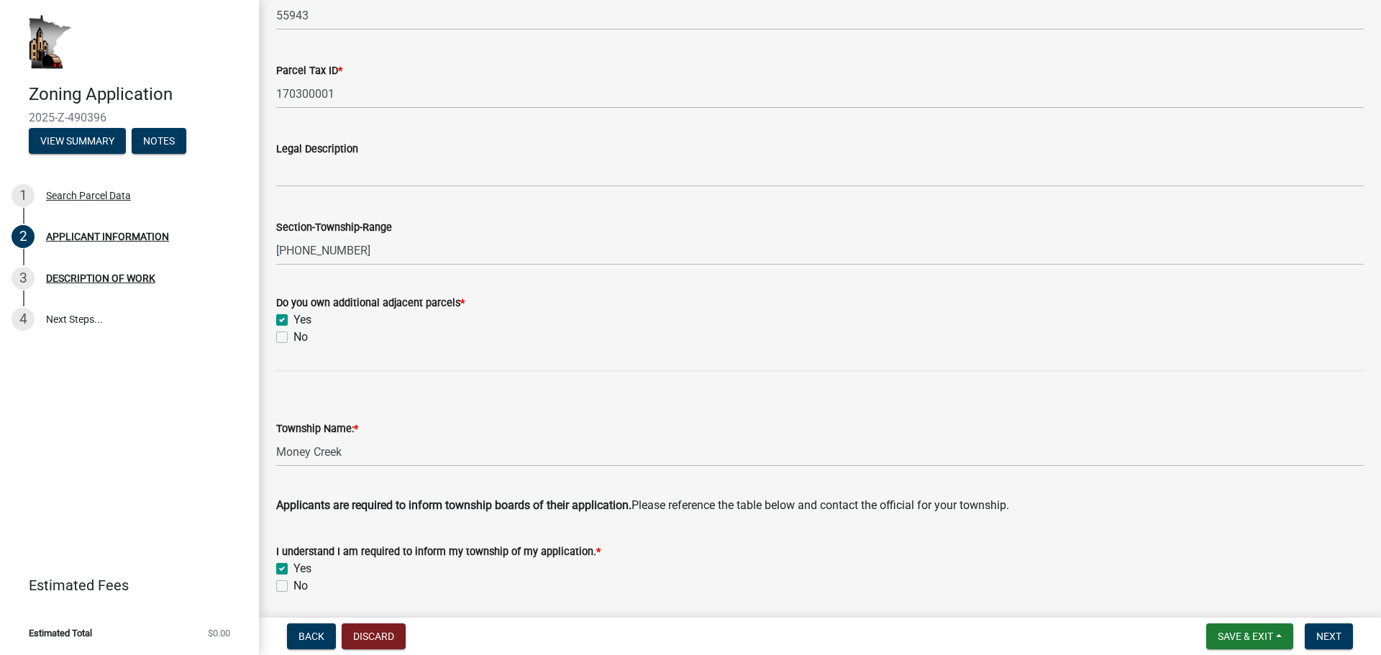
scroll to position [576, 0]
click at [294, 318] on label "Yes" at bounding box center [303, 318] width 18 height 17
click at [294, 318] on input "Yes" at bounding box center [298, 314] width 9 height 9
checkbox input "false"
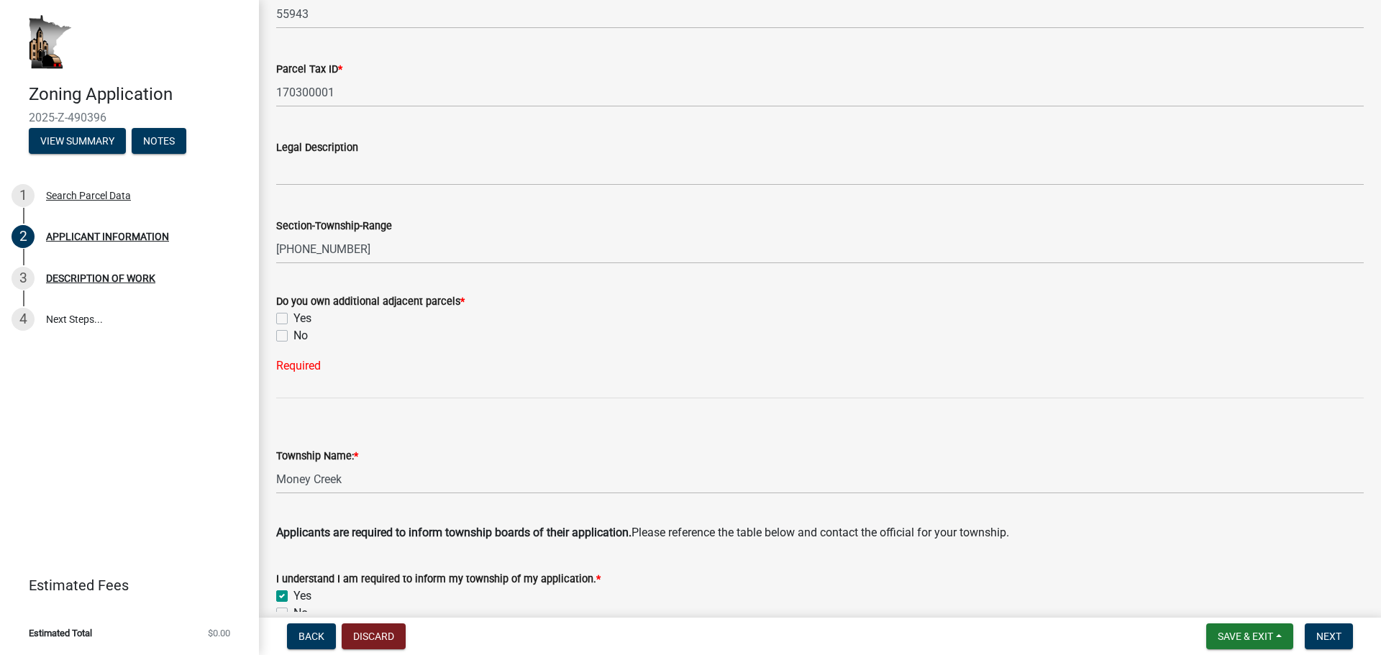
click at [294, 337] on label "No" at bounding box center [301, 335] width 14 height 17
click at [294, 337] on input "No" at bounding box center [298, 331] width 9 height 9
checkbox input "true"
checkbox input "false"
checkbox input "true"
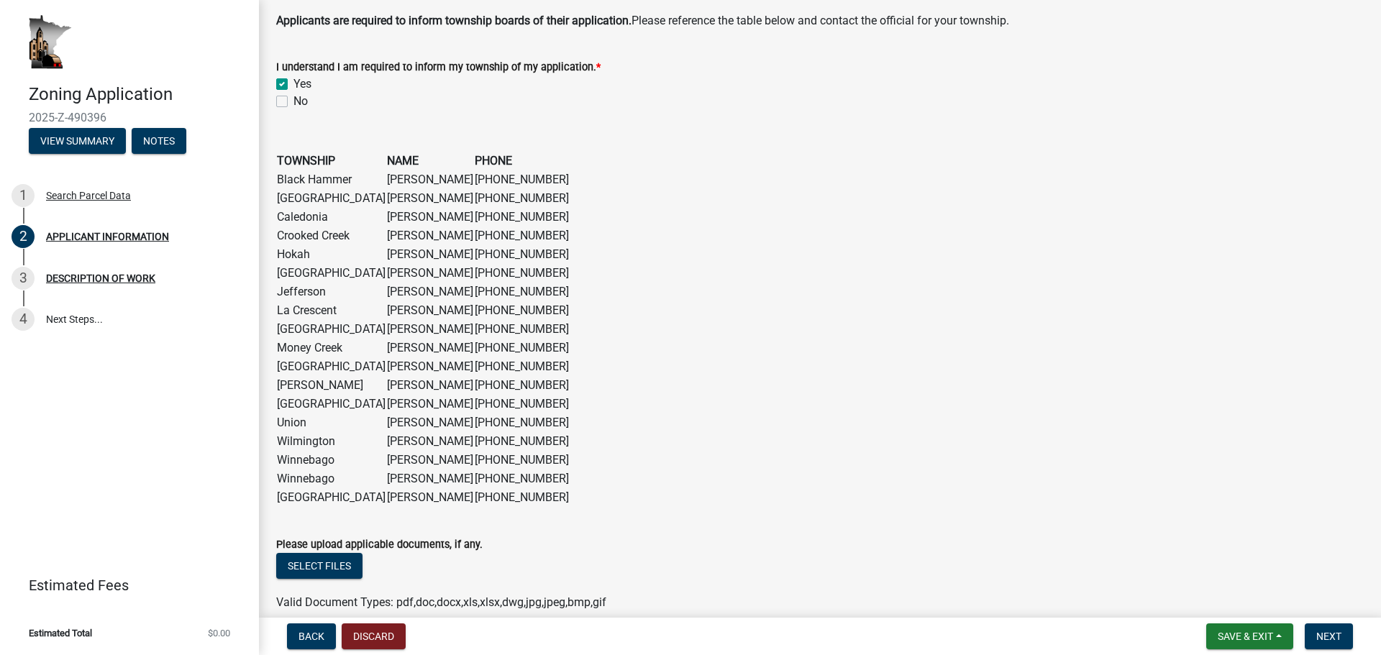
scroll to position [1127, 0]
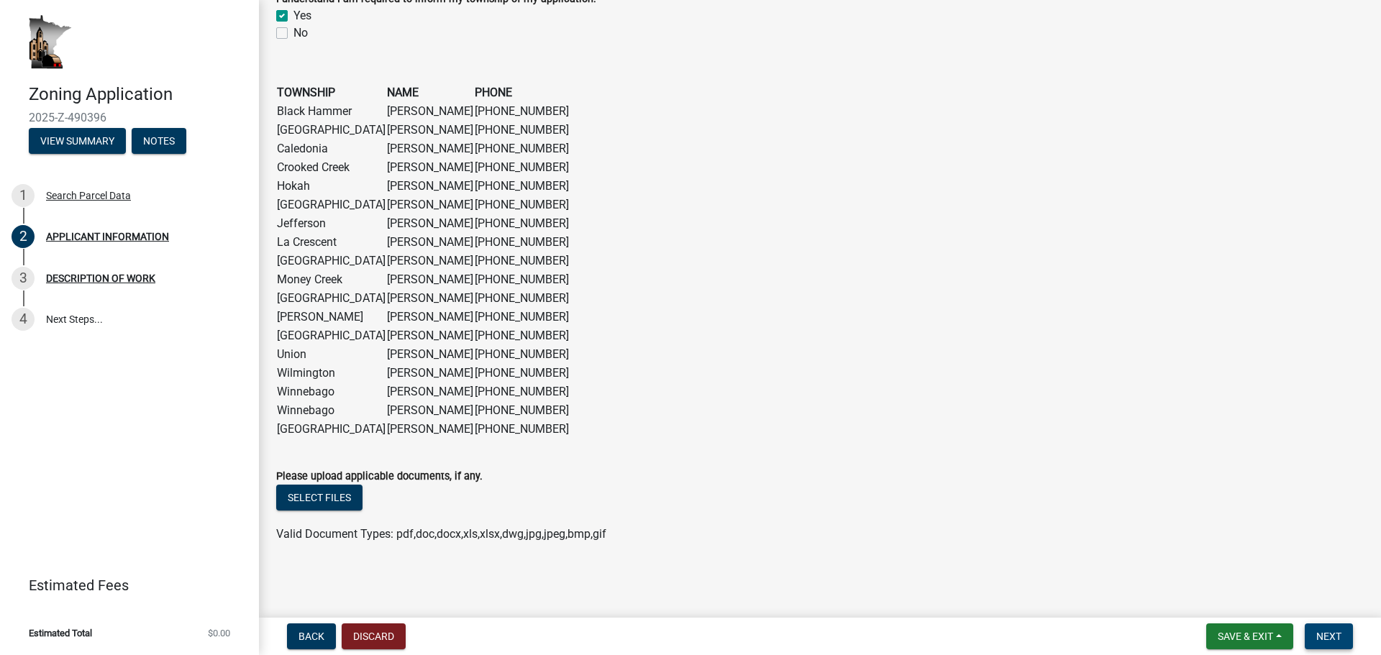
click at [1339, 637] on span "Next" at bounding box center [1329, 637] width 25 height 12
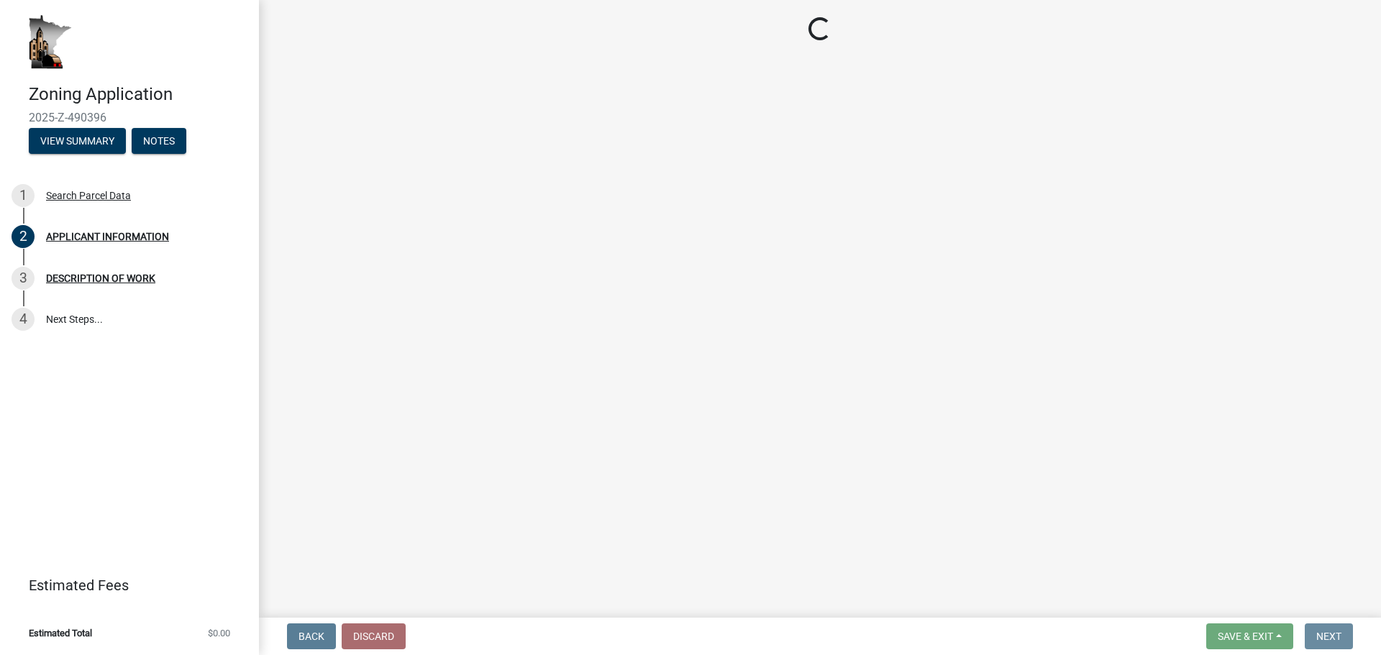
scroll to position [0, 0]
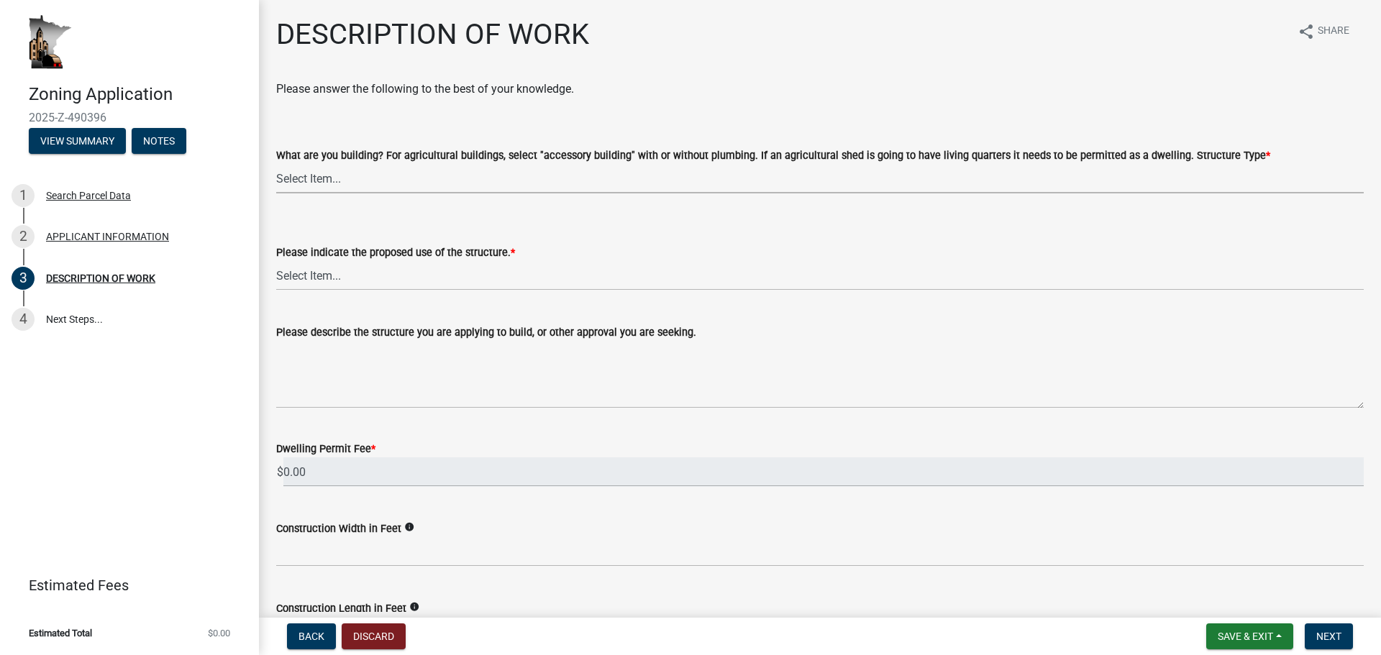
click at [344, 179] on select "Select Item... Single Family Dwelling or "Shouse" Bedroom addition Non-bedroom …" at bounding box center [820, 178] width 1088 height 29
click at [276, 164] on select "Select Item... Single Family Dwelling or "Shouse" Bedroom addition Non-bedroom …" at bounding box center [820, 178] width 1088 height 29
select select "39f6a2ab-0467-4f26-9b22-6b4c409785cf"
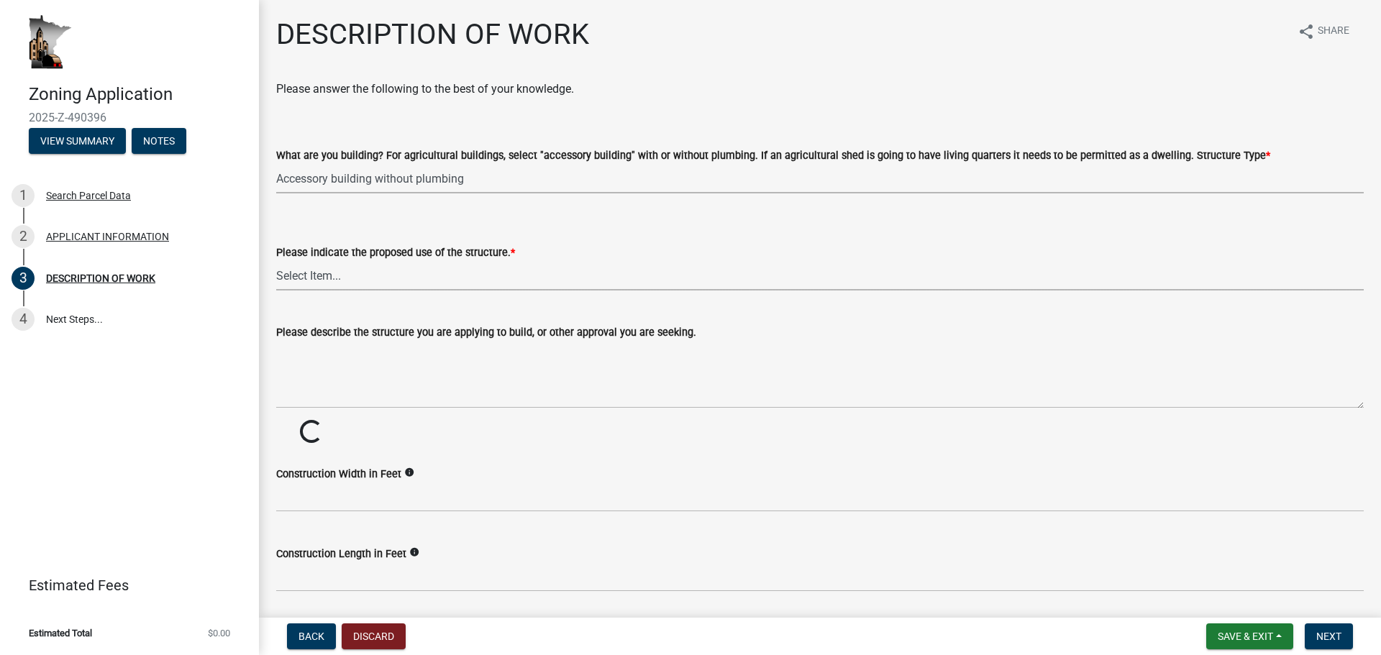
click at [368, 278] on select "Select Item... Year-Round Residential Seasonal Residential Agricultural Recreat…" at bounding box center [820, 275] width 1088 height 29
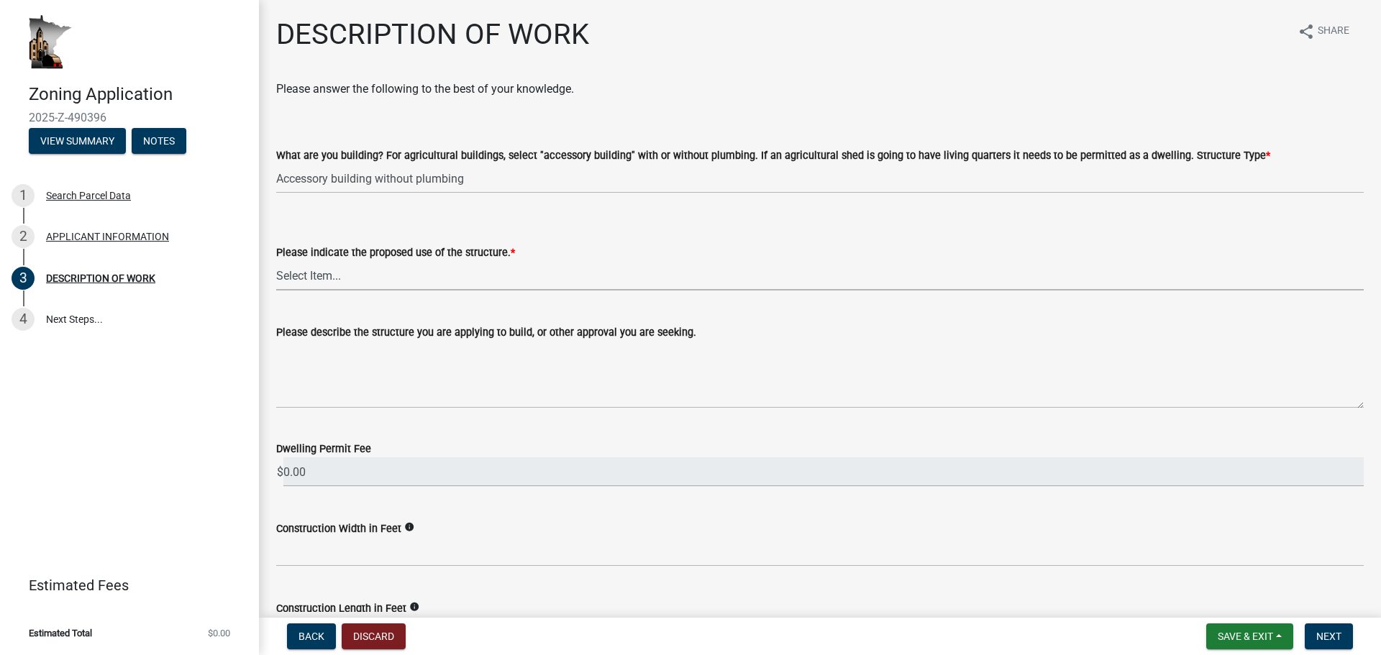
click at [410, 218] on div "Please indicate the proposed use of the structure. * Select Item... Year-Round …" at bounding box center [820, 248] width 1088 height 84
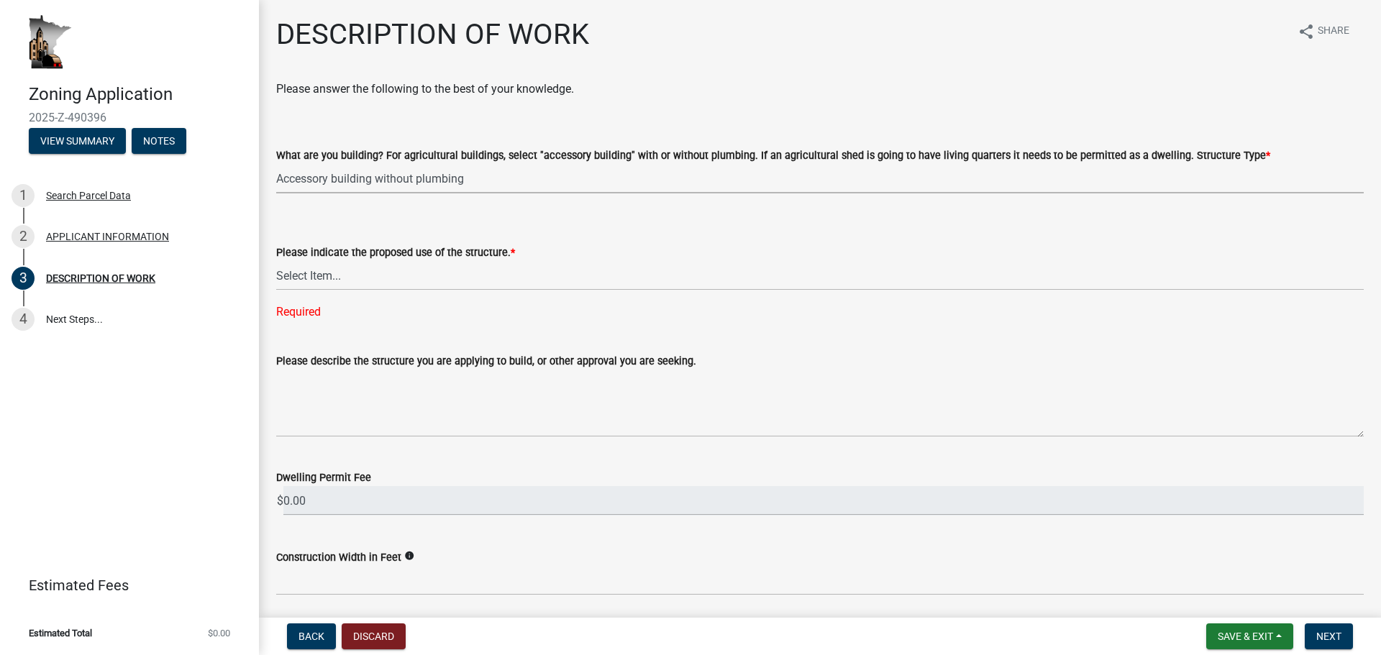
click at [417, 185] on select "Select Item... Single Family Dwelling or "Shouse" Bedroom addition Non-bedroom …" at bounding box center [820, 178] width 1088 height 29
